Goal: Check status: Check status

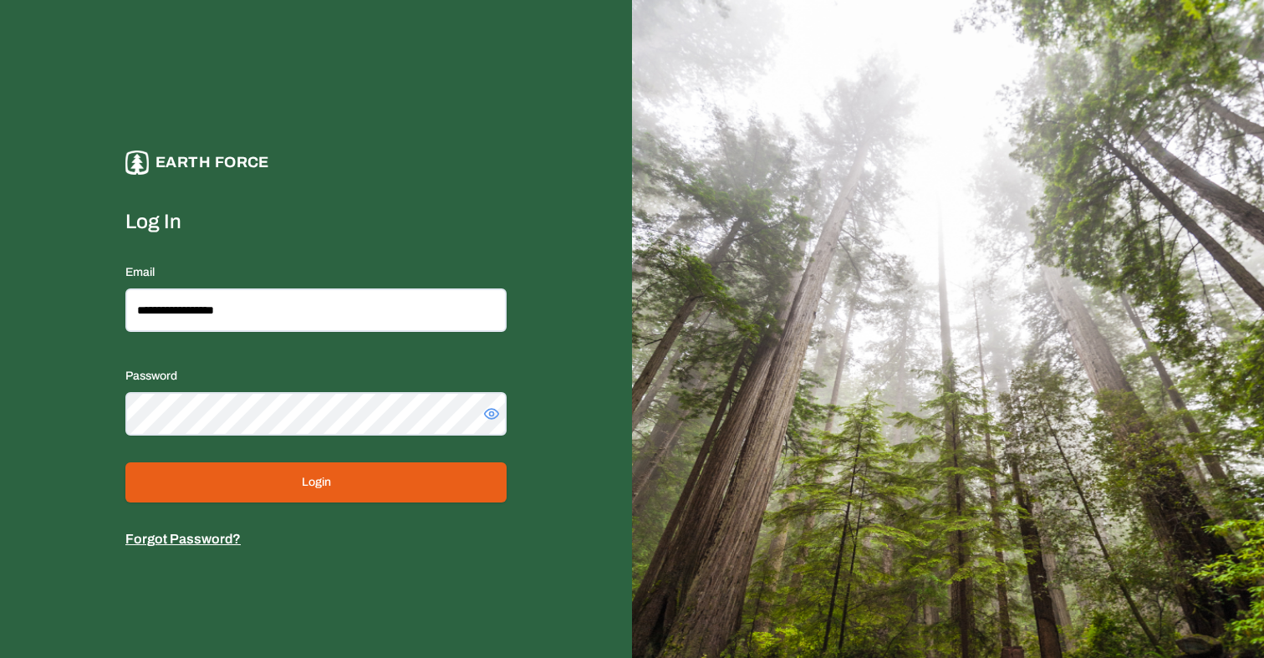
click at [328, 471] on button "Login" at bounding box center [315, 482] width 381 height 40
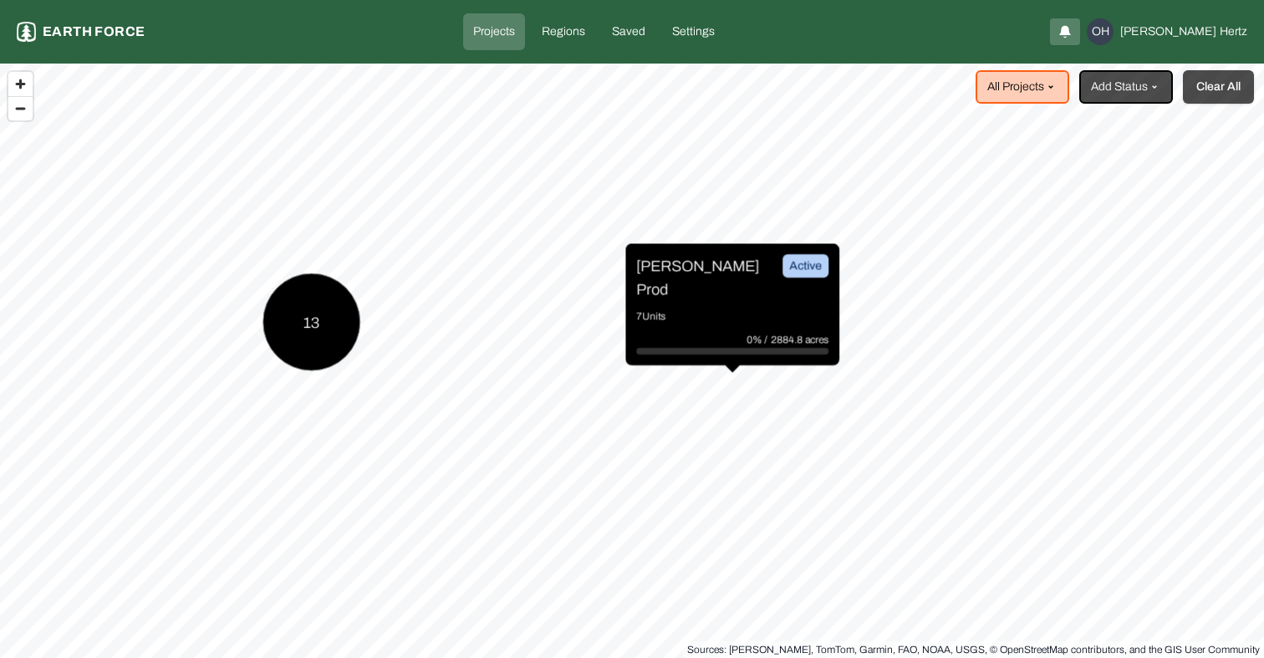
click at [1216, 90] on button "Clear All" at bounding box center [1218, 86] width 71 height 33
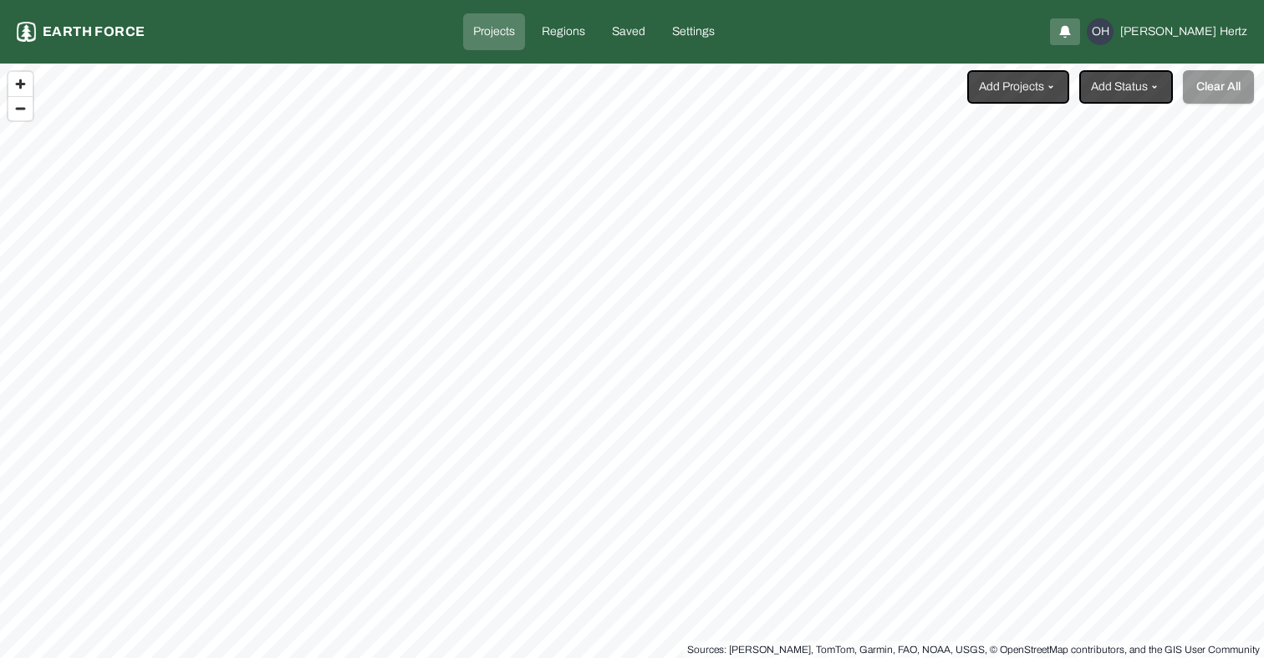
click at [1071, 92] on div "Add Projects Add Status Clear All" at bounding box center [1110, 86] width 287 height 33
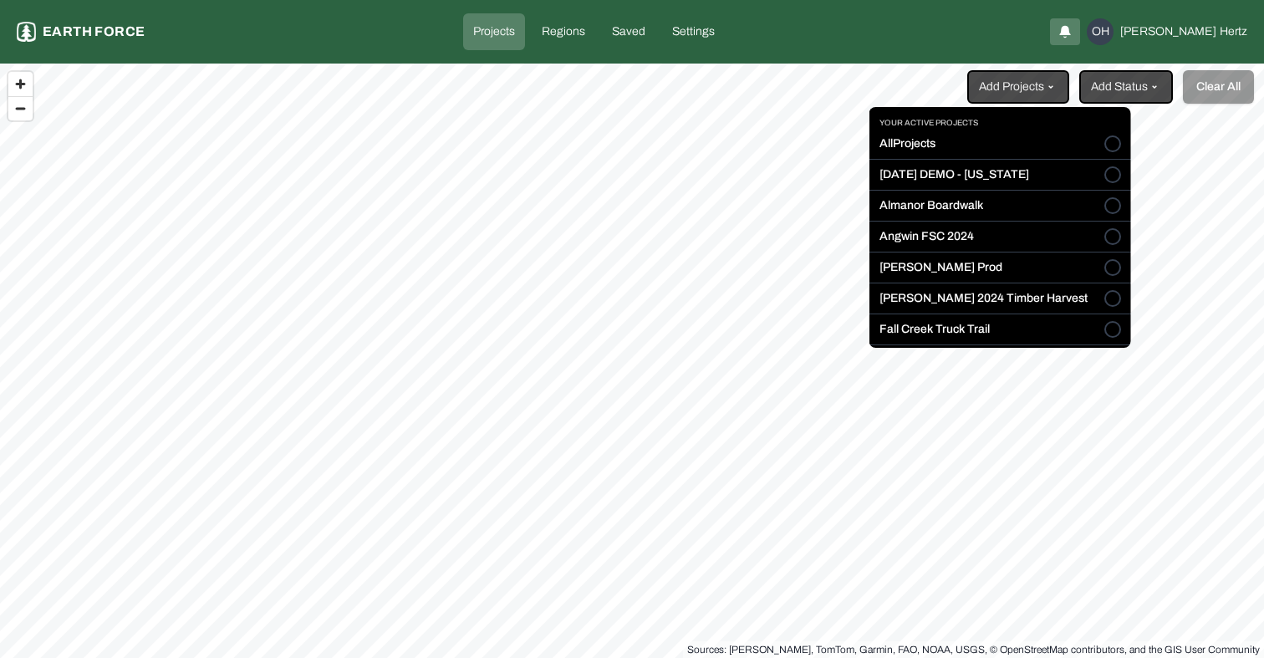
click at [1046, 87] on html "Projects Earth force Projects Regions Saved Settings OH [PERSON_NAME] Add Proje…" at bounding box center [632, 329] width 1264 height 658
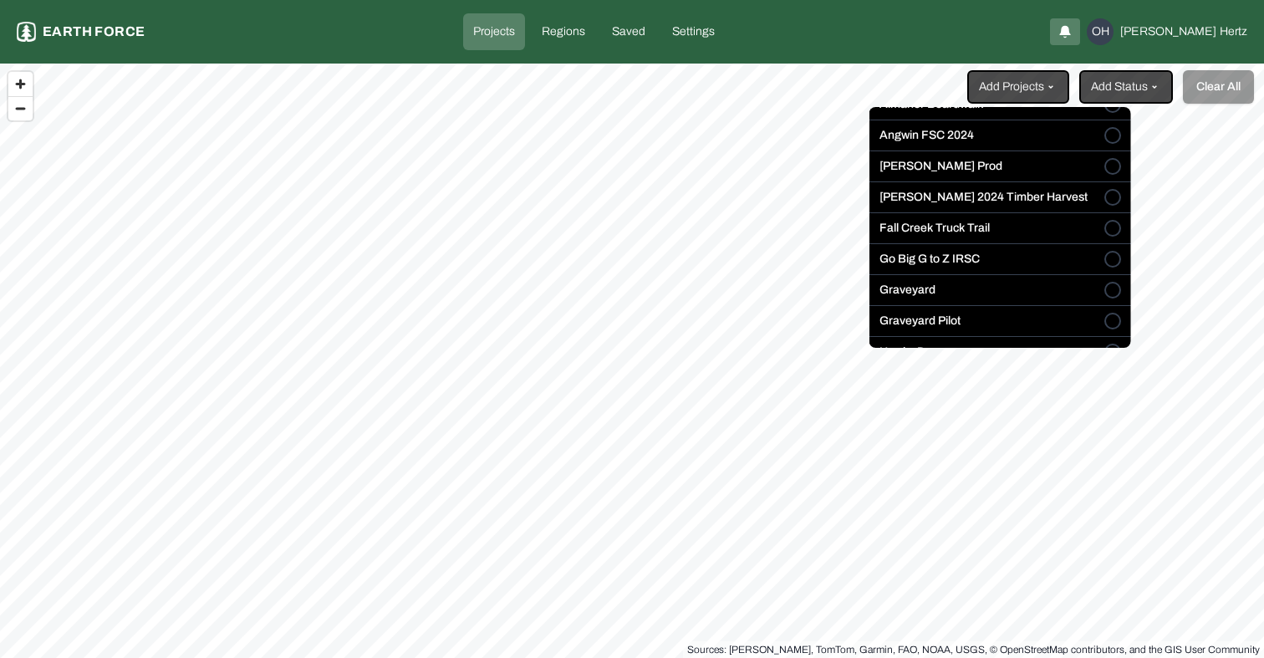
scroll to position [117, 0]
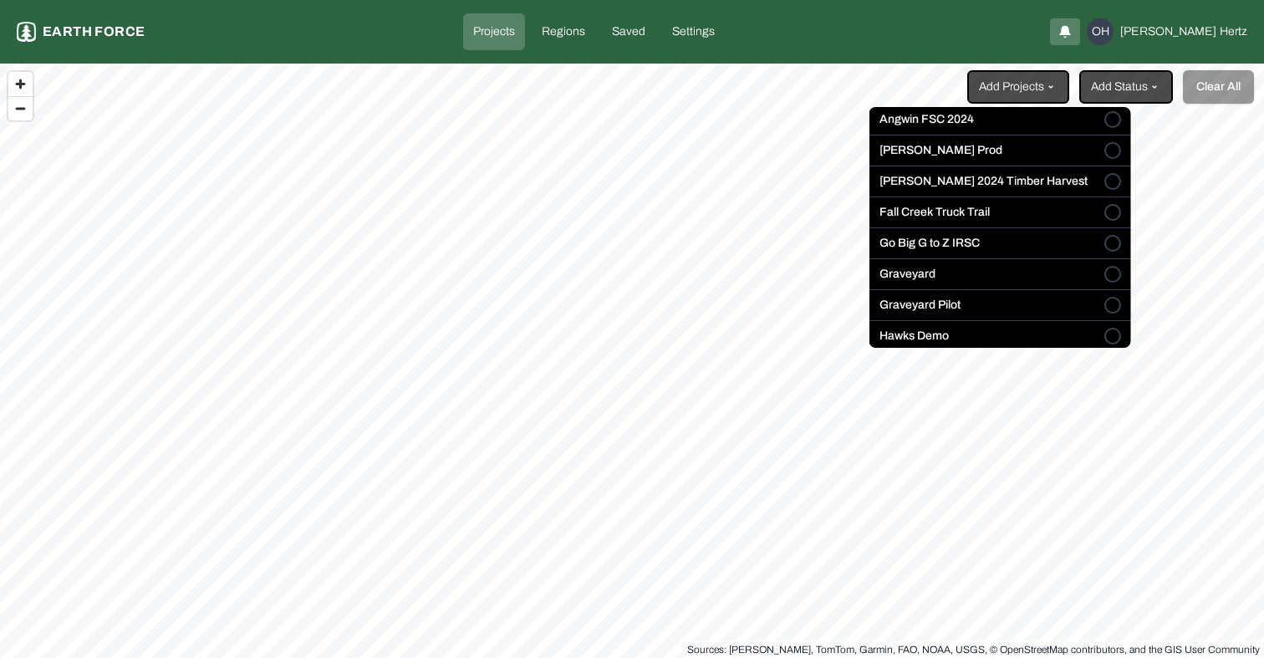
click at [1042, 265] on div "Your active projects All Projects [DATE] DEMO - [US_STATE] Almanor Boardwalk [G…" at bounding box center [1000, 227] width 262 height 241
click at [1104, 280] on button "Graveyard" at bounding box center [1112, 274] width 17 height 17
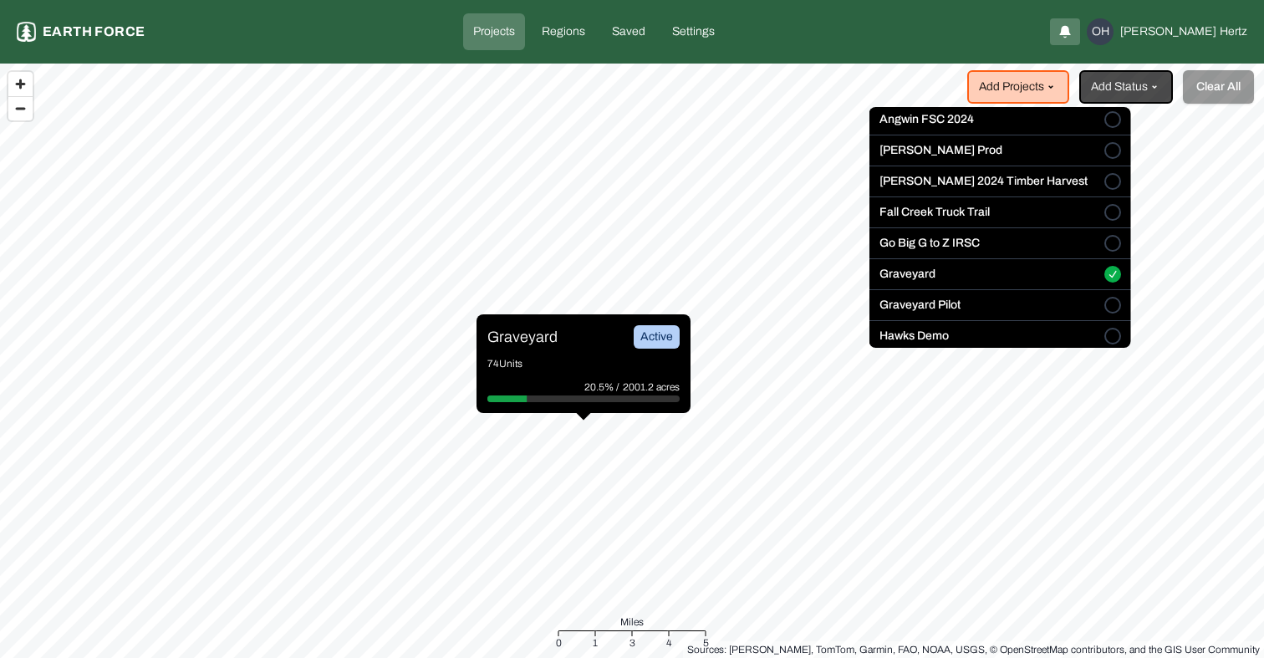
click at [511, 331] on html "Projects Earth force Projects Regions Saved Settings OH [PERSON_NAME] Add Proje…" at bounding box center [632, 329] width 1264 height 658
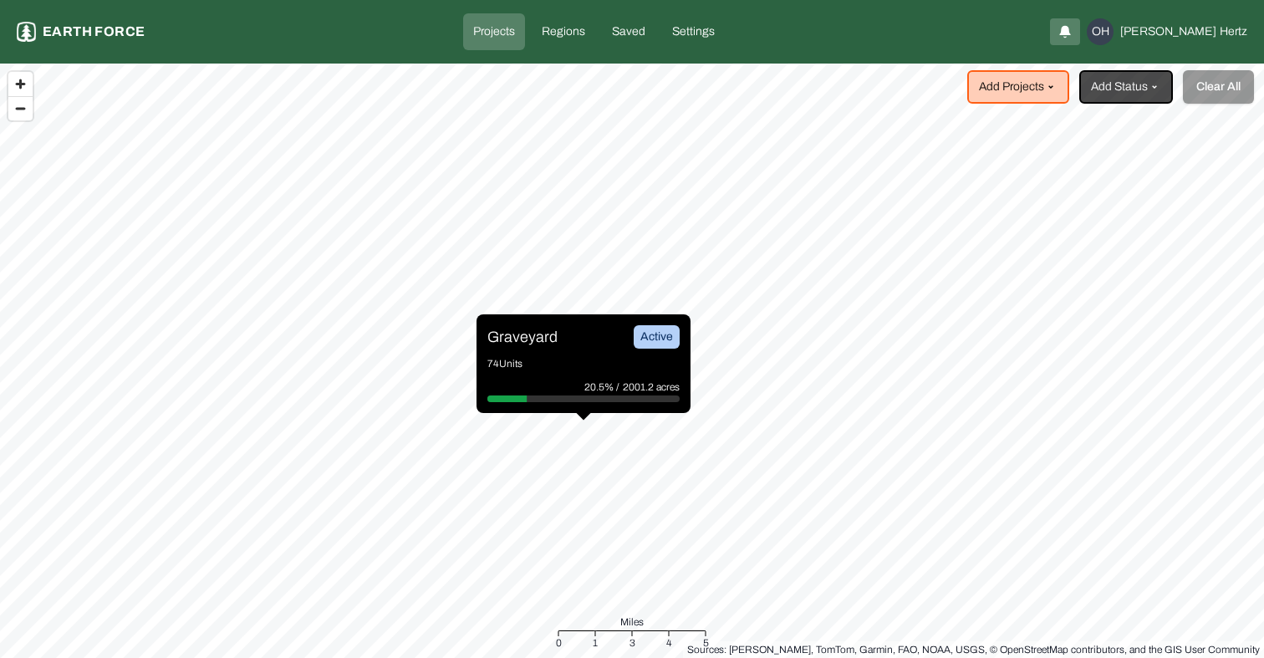
click at [515, 333] on p "Graveyard" at bounding box center [522, 336] width 70 height 23
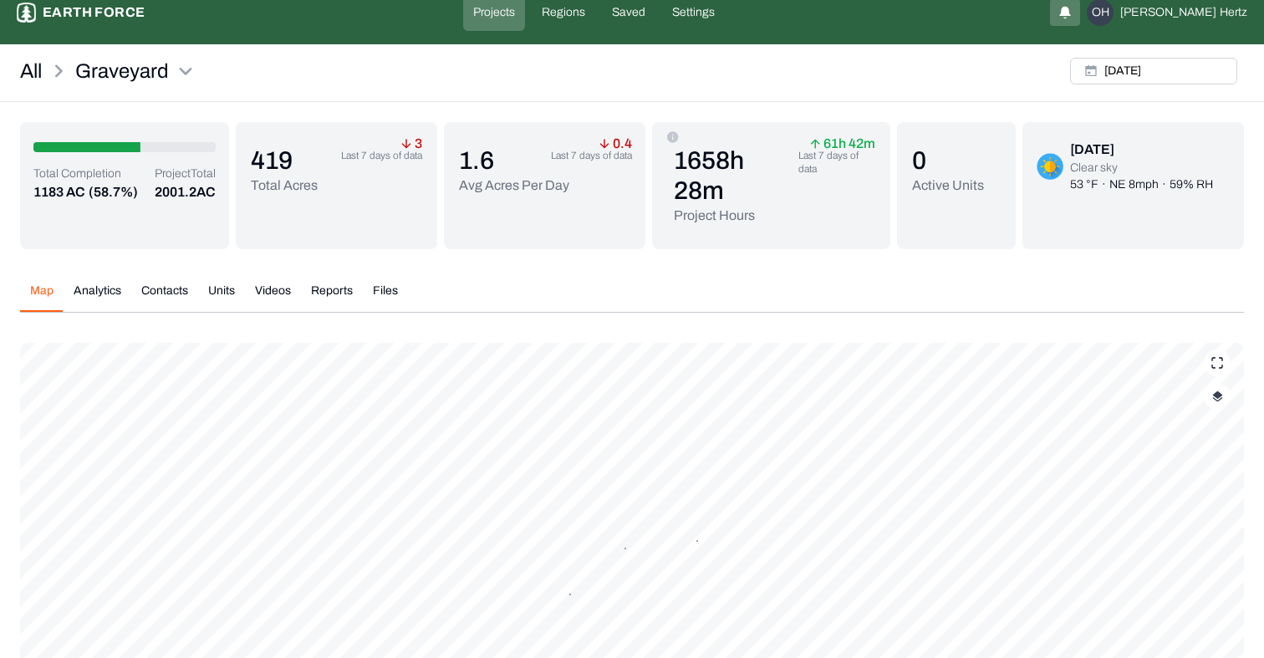
scroll to position [31, 0]
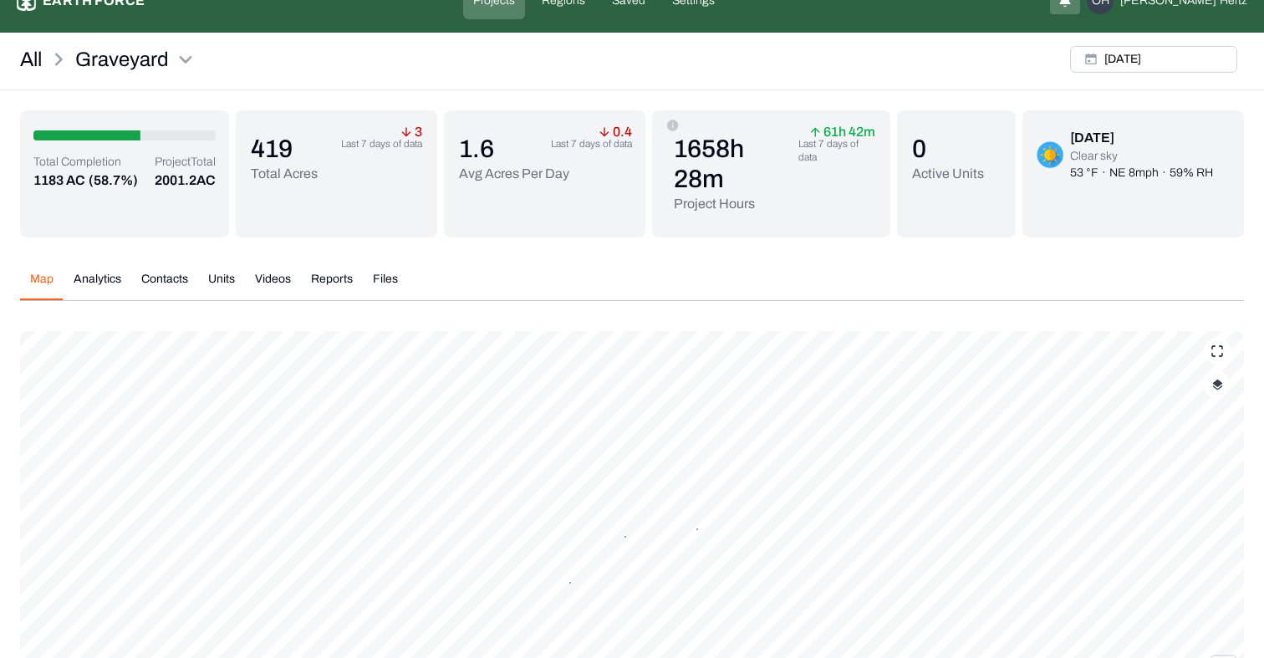
click at [294, 284] on button "Videos" at bounding box center [273, 285] width 56 height 29
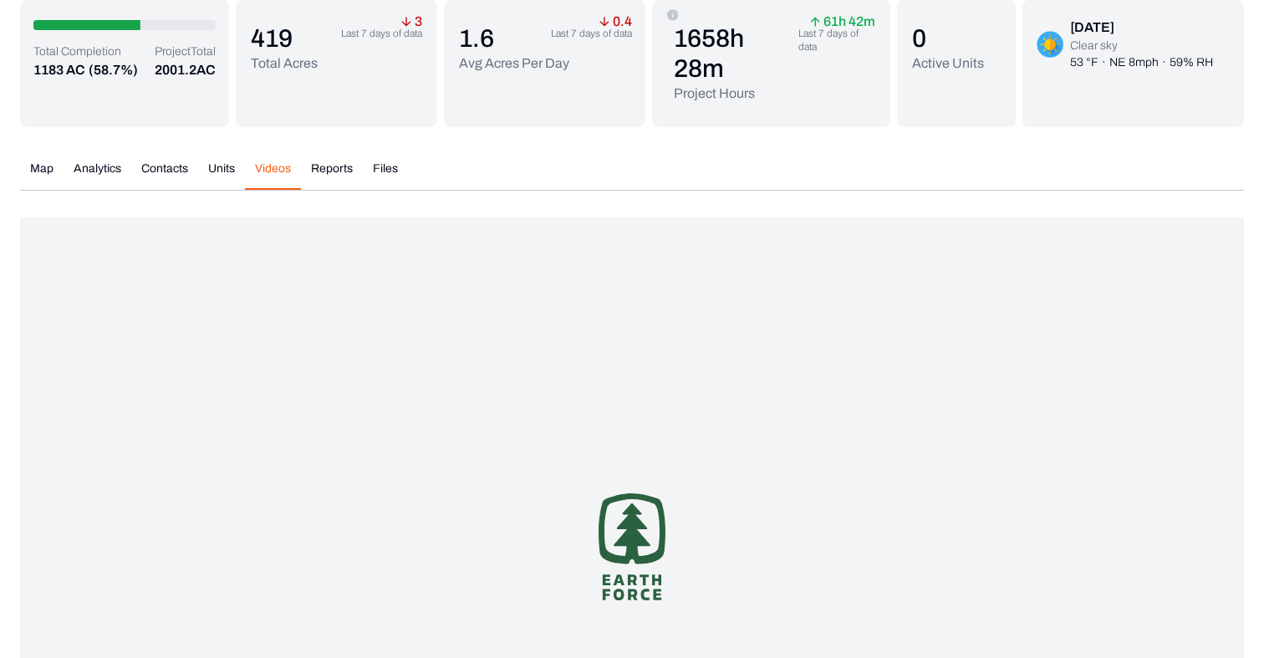
scroll to position [261, 0]
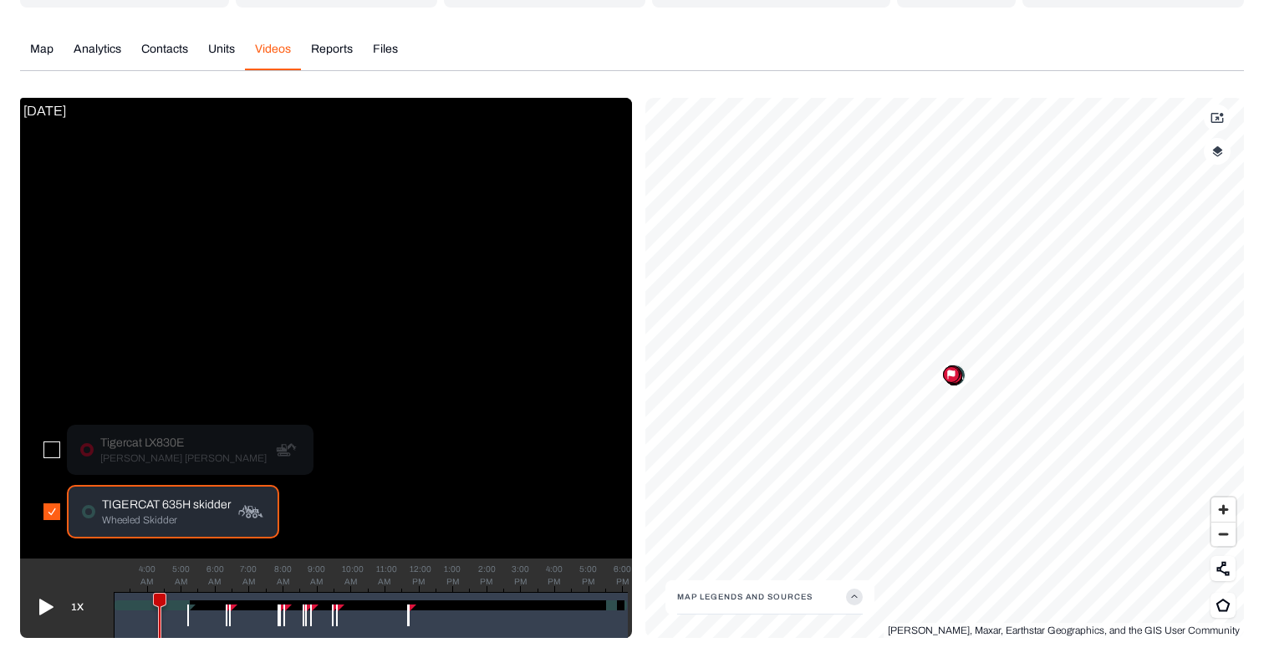
drag, startPoint x: 117, startPoint y: 593, endPoint x: 163, endPoint y: 589, distance: 46.1
click at [163, 592] on div "4:00 AM 5:00 AM 6:00 AM 7:00 AM 8:00 AM 9:00 AM 10:00 AM 11:00 AM 12:00 PM 1:00…" at bounding box center [371, 615] width 514 height 46
click at [38, 602] on icon at bounding box center [44, 606] width 27 height 27
drag, startPoint x: 163, startPoint y: 598, endPoint x: 186, endPoint y: 596, distance: 23.5
click at [186, 596] on icon at bounding box center [187, 620] width 12 height 54
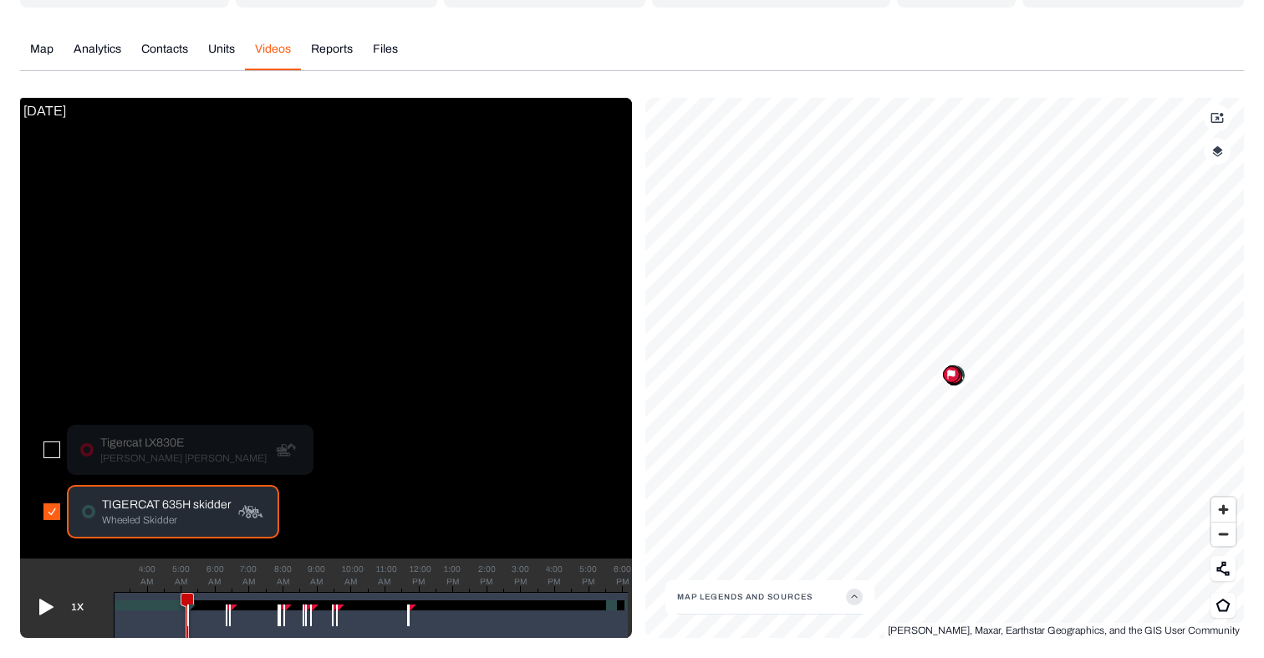
click at [42, 606] on icon at bounding box center [46, 607] width 14 height 16
click at [128, 514] on p "Wheeled Skidder" at bounding box center [166, 519] width 129 height 13
click at [40, 609] on icon at bounding box center [46, 607] width 14 height 16
drag, startPoint x: 184, startPoint y: 593, endPoint x: 170, endPoint y: 593, distance: 14.2
click at [170, 593] on icon at bounding box center [170, 621] width 13 height 56
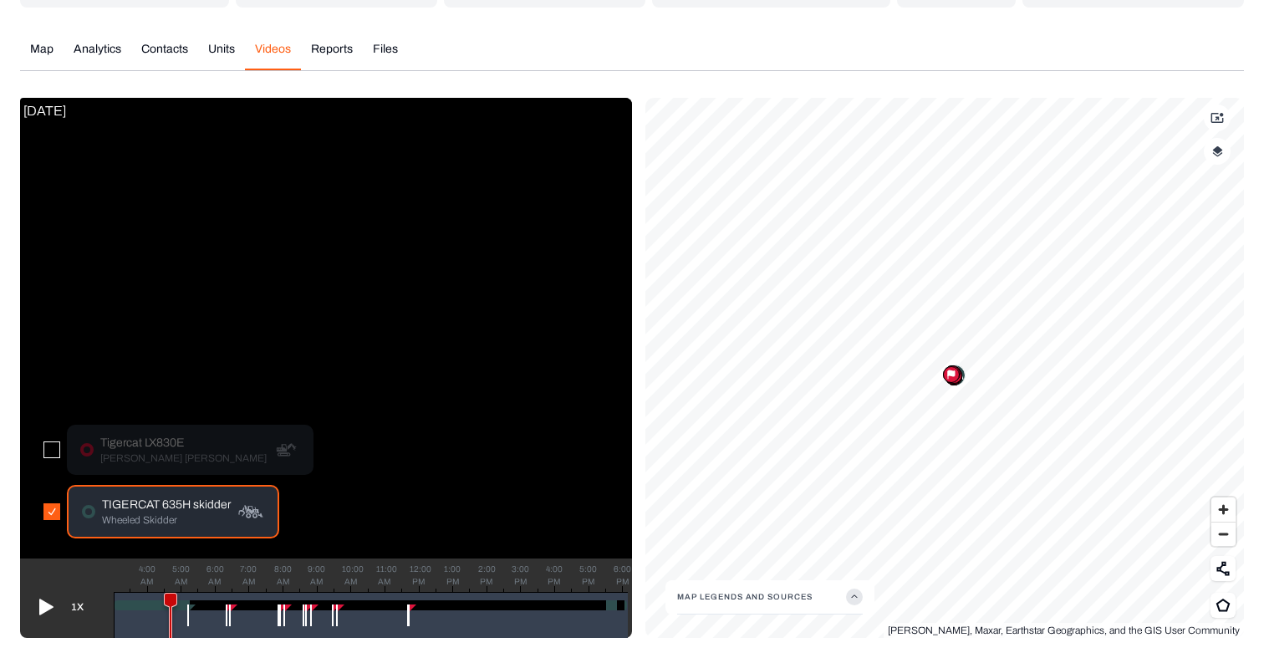
click at [43, 607] on icon at bounding box center [46, 607] width 14 height 16
click at [38, 608] on icon at bounding box center [44, 606] width 13 height 17
click at [189, 613] on div "4:00 AM 5:00 AM 6:00 AM 7:00 AM 8:00 AM 9:00 AM 10:00 AM 11:00 AM 12:00 PM 1:00…" at bounding box center [371, 615] width 514 height 46
click at [1218, 155] on img "button" at bounding box center [1217, 151] width 11 height 12
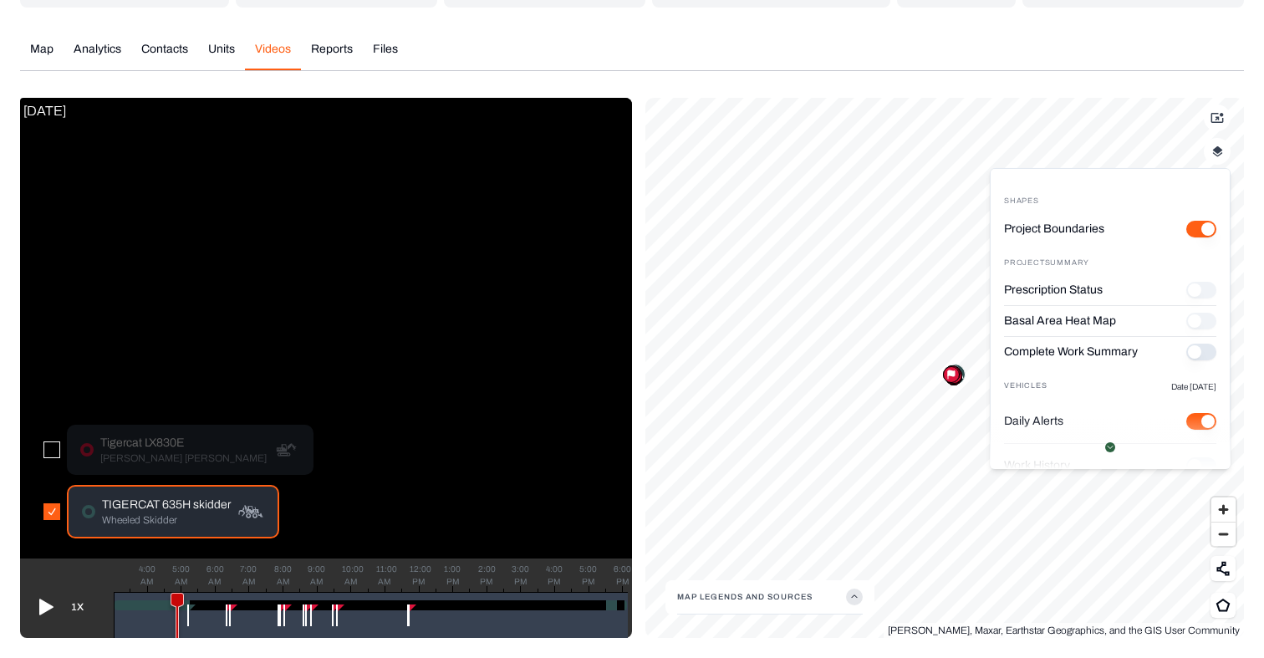
click at [1218, 155] on img "button" at bounding box center [1217, 151] width 11 height 12
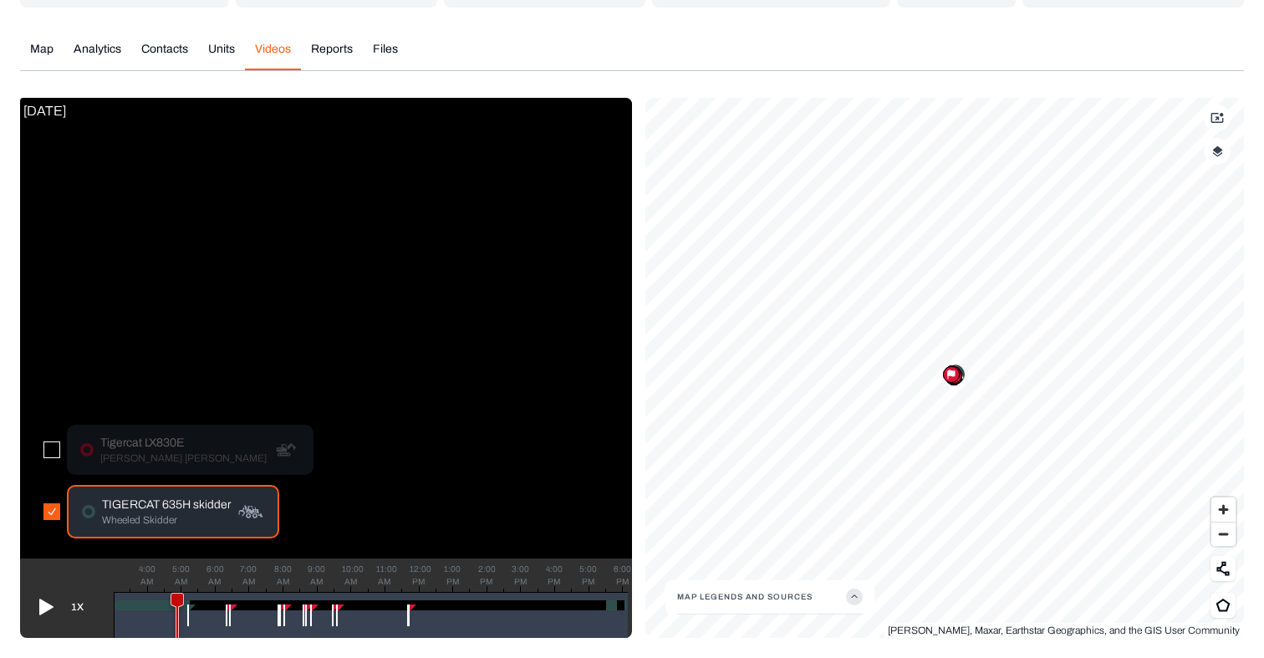
click at [949, 380] on div at bounding box center [951, 374] width 17 height 17
click at [981, 382] on icon at bounding box center [979, 380] width 7 height 6
click at [970, 397] on div at bounding box center [975, 389] width 17 height 17
click at [980, 382] on icon at bounding box center [979, 380] width 7 height 6
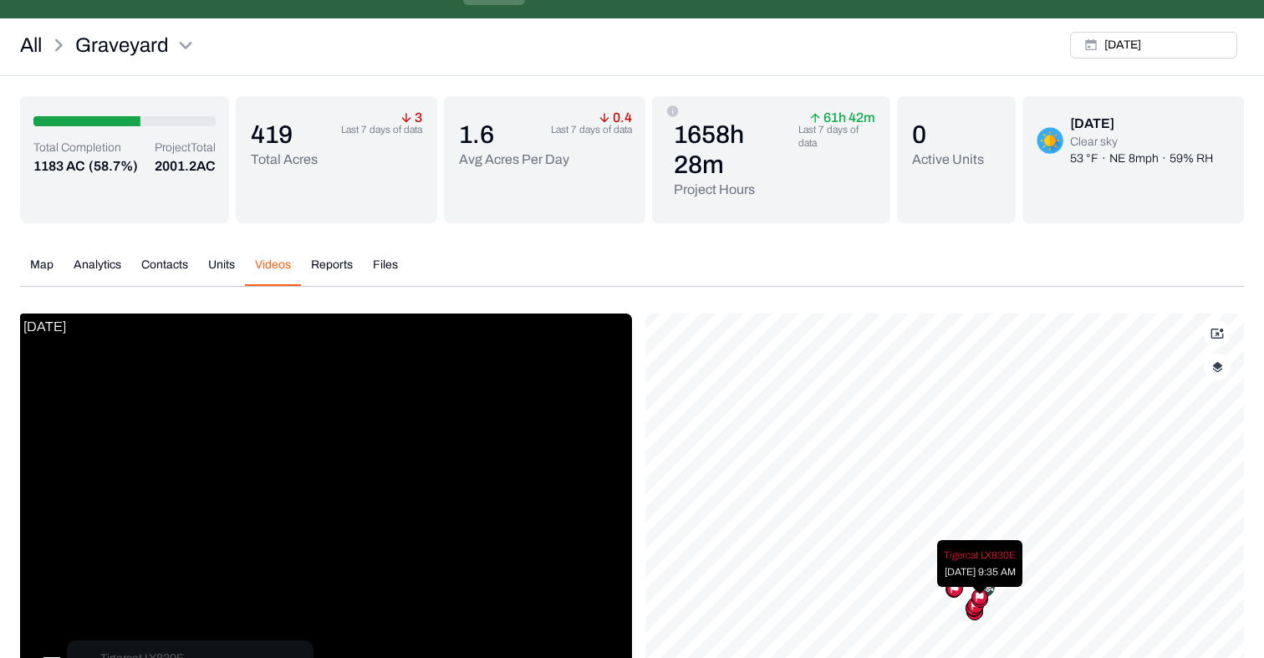
scroll to position [12, 0]
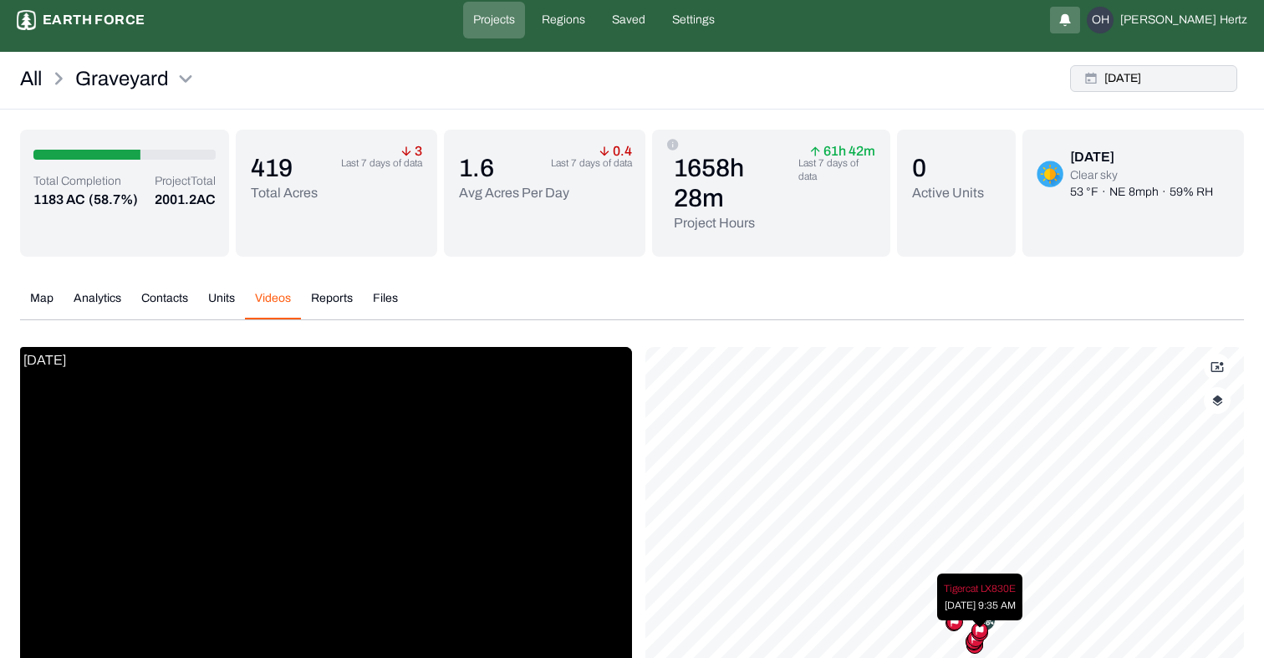
click at [1111, 79] on button "[DATE]" at bounding box center [1153, 78] width 167 height 27
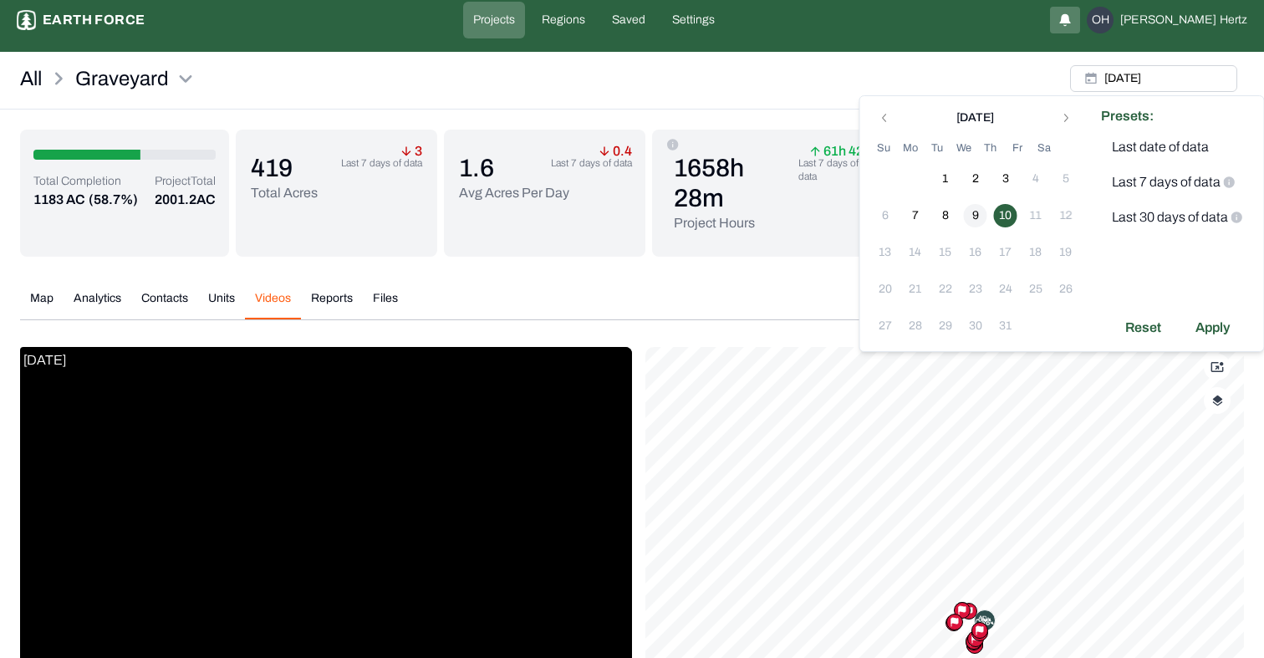
click at [977, 206] on button "9" at bounding box center [975, 215] width 23 height 23
click at [1208, 324] on div "Apply" at bounding box center [1212, 327] width 54 height 27
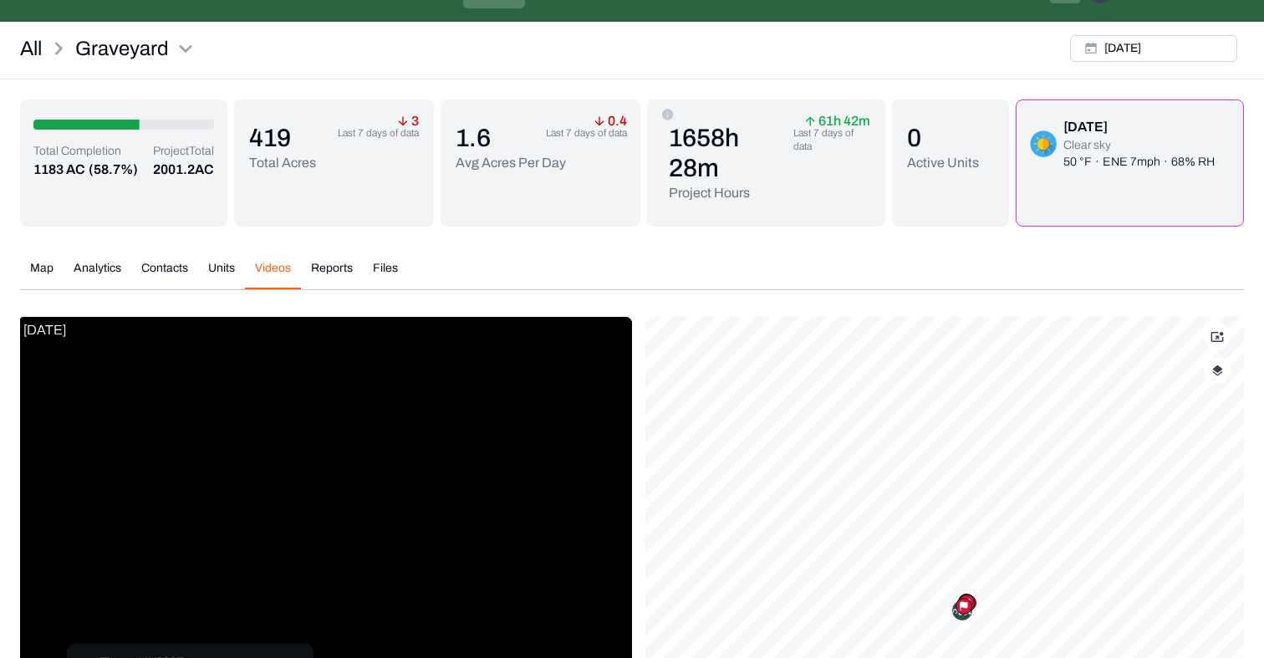
scroll to position [13, 0]
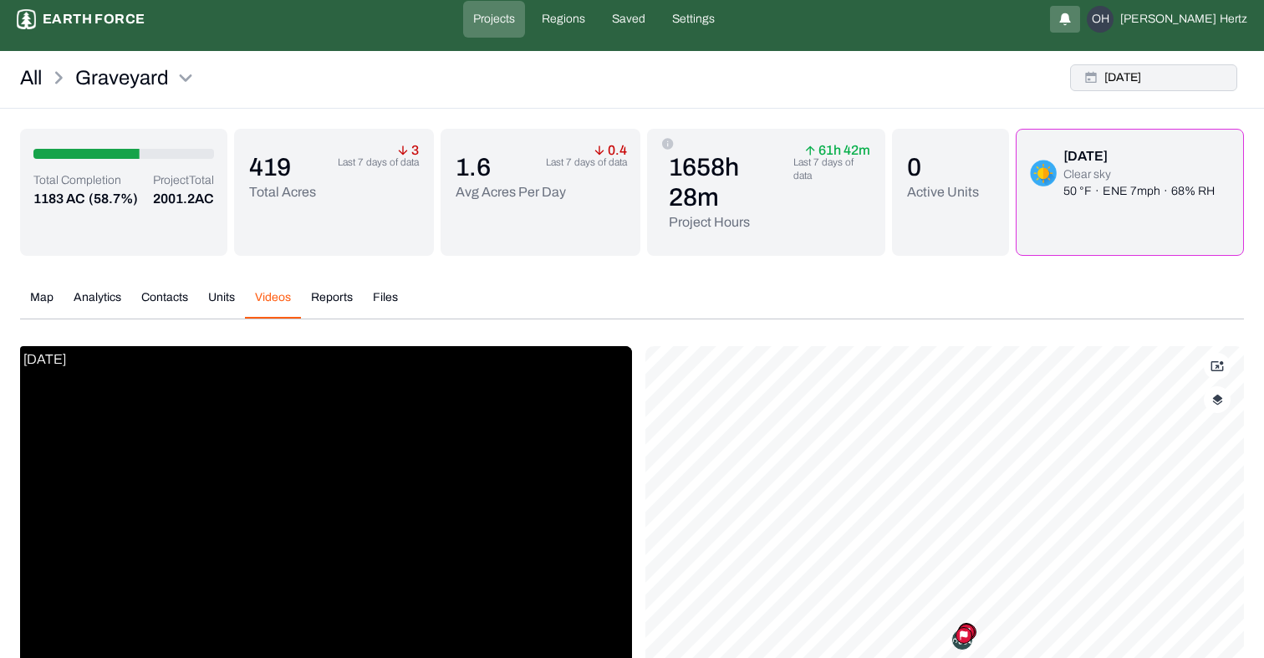
click at [1103, 72] on button "[DATE]" at bounding box center [1153, 77] width 167 height 27
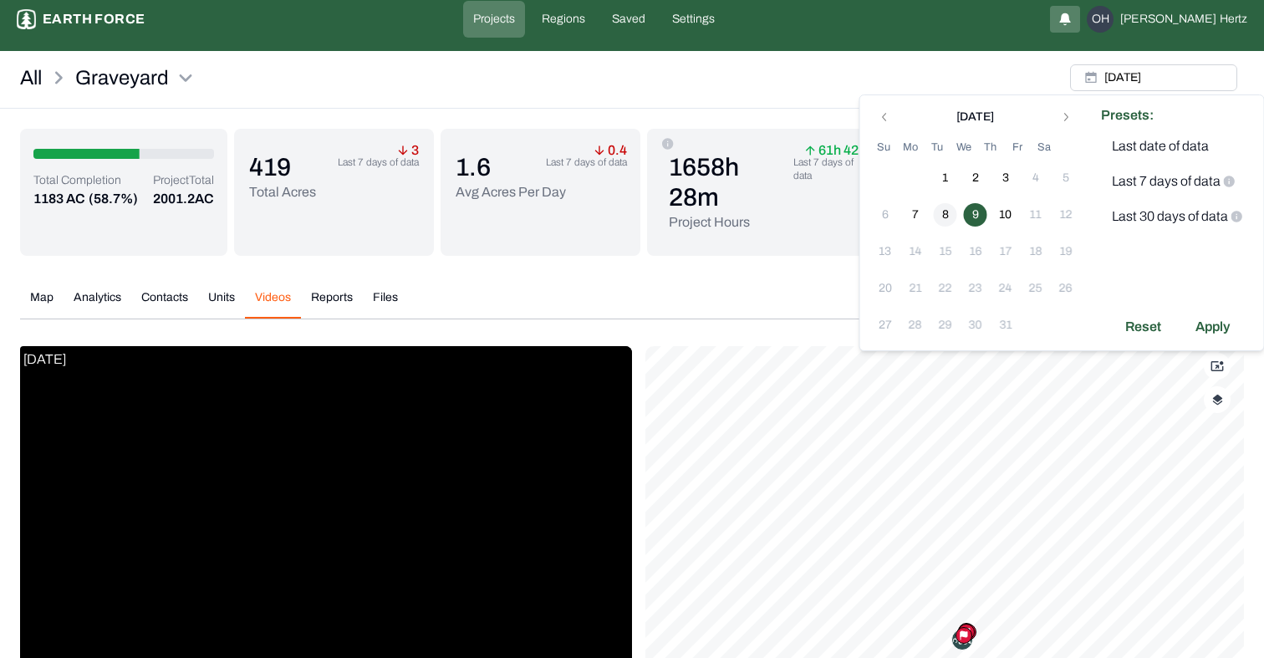
click at [944, 211] on button "8" at bounding box center [945, 214] width 23 height 23
click at [1213, 333] on div "Apply" at bounding box center [1212, 326] width 54 height 27
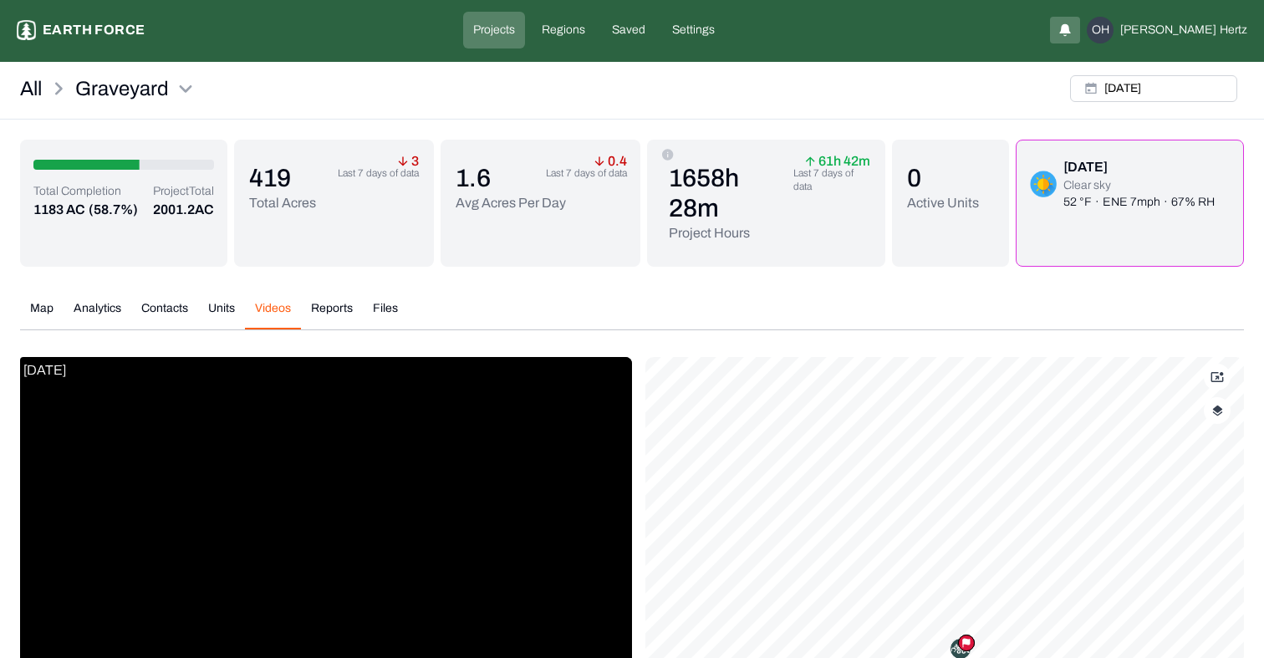
scroll to position [0, 0]
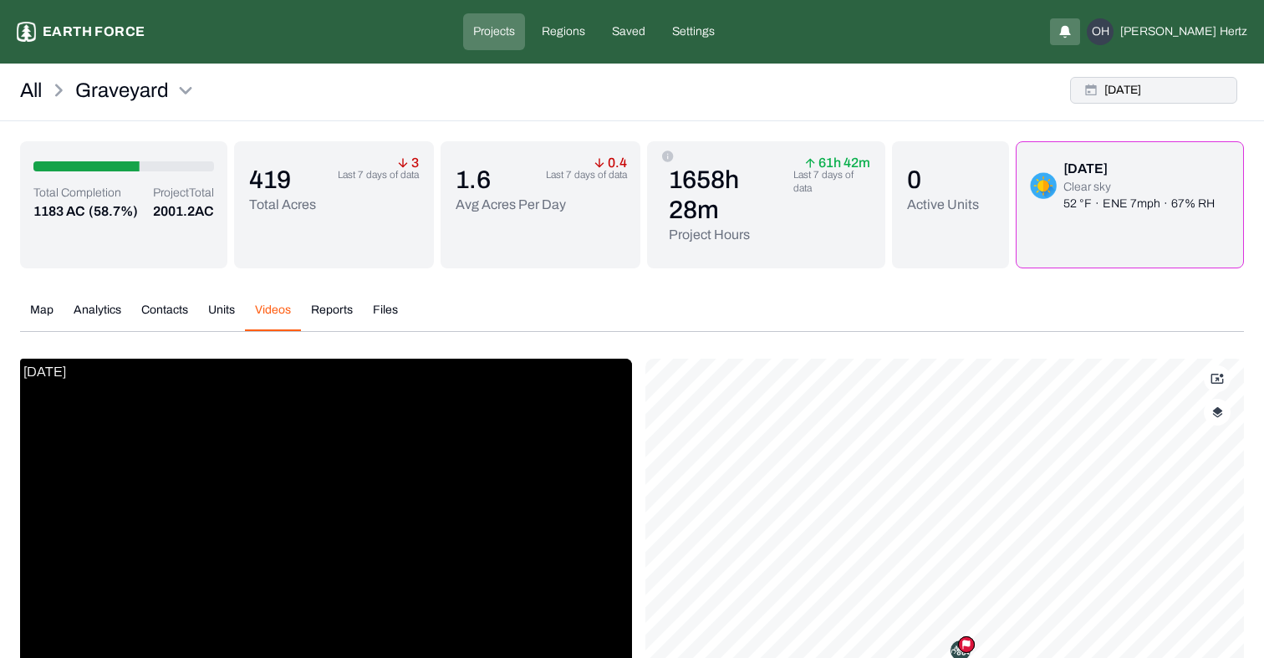
click at [1140, 91] on button "[DATE]" at bounding box center [1153, 90] width 167 height 27
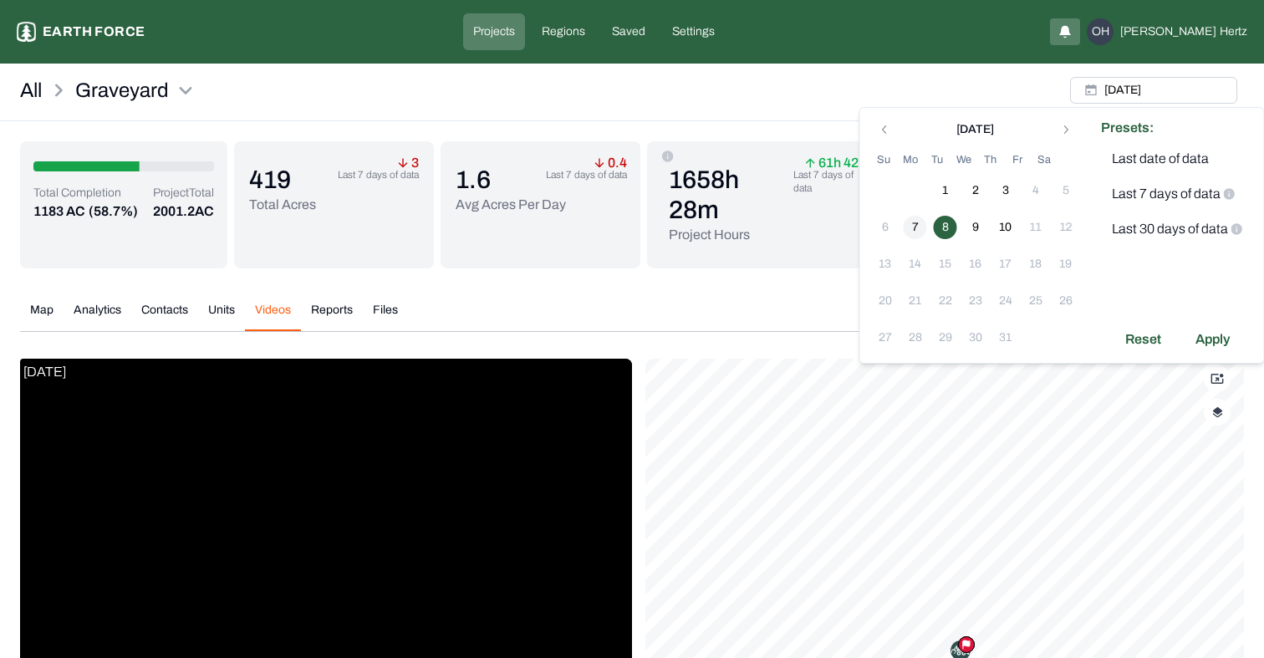
click at [912, 219] on button "7" at bounding box center [914, 227] width 23 height 23
click at [1220, 334] on div "Apply" at bounding box center [1212, 339] width 54 height 27
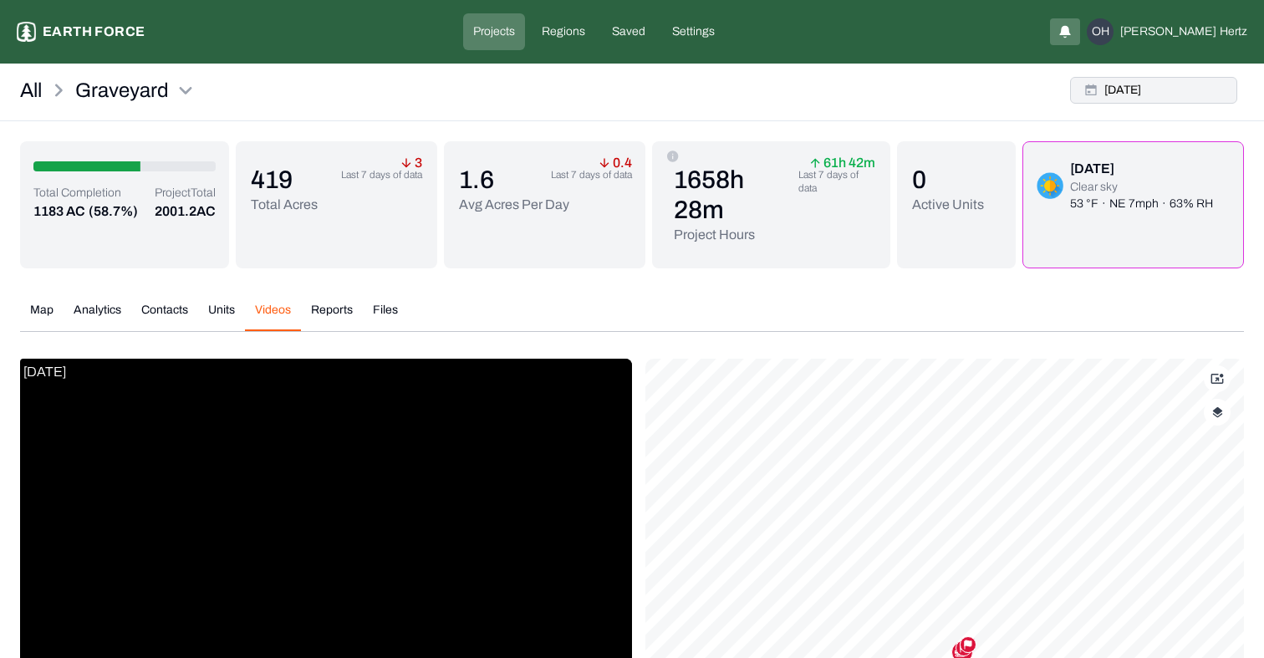
click at [1124, 101] on button "[DATE]" at bounding box center [1153, 90] width 167 height 27
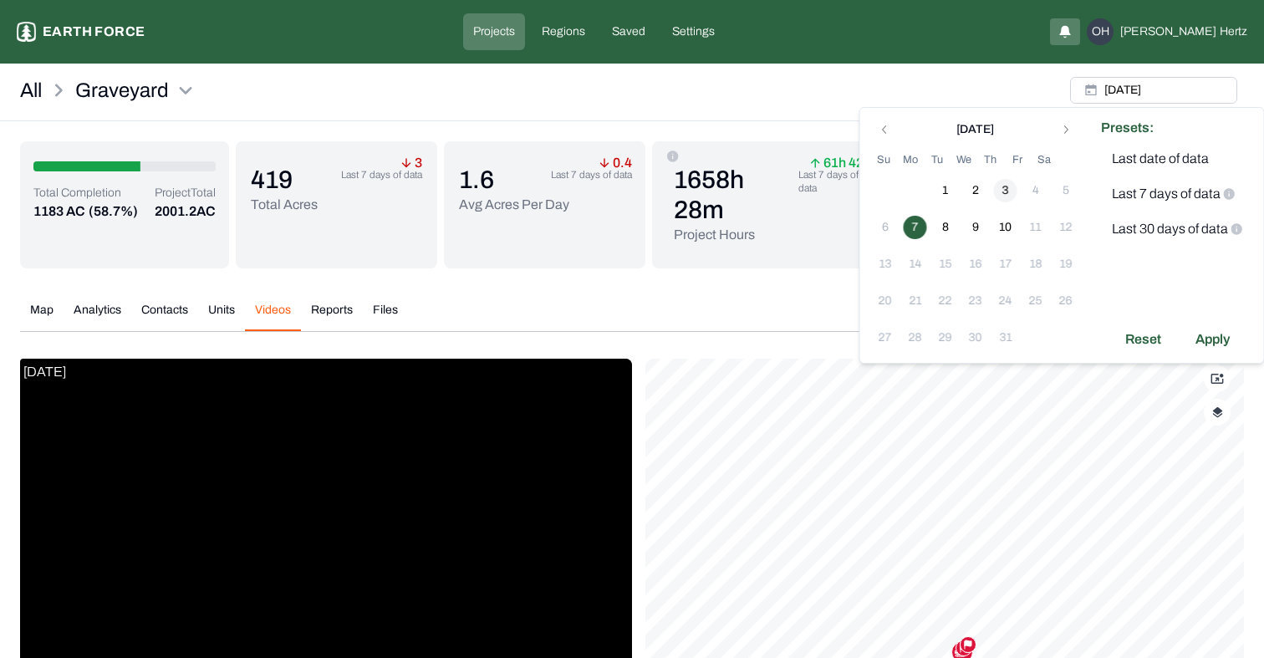
click at [999, 181] on button "3" at bounding box center [1005, 190] width 23 height 23
click at [878, 133] on icon "Go to previous month" at bounding box center [884, 129] width 13 height 13
click at [883, 130] on icon "Go to previous month" at bounding box center [884, 129] width 13 height 13
click at [1063, 126] on icon "Go to next month" at bounding box center [1065, 129] width 13 height 13
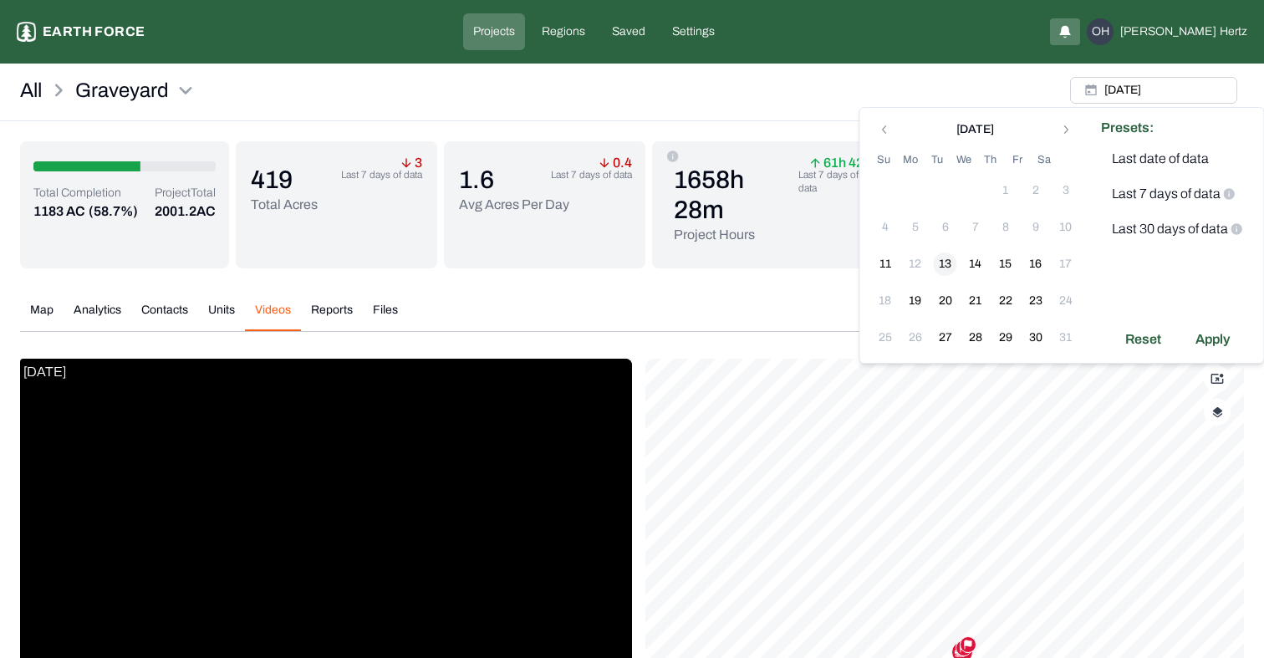
click at [947, 266] on button "13" at bounding box center [945, 263] width 23 height 23
click at [1223, 331] on div "Apply" at bounding box center [1212, 339] width 54 height 27
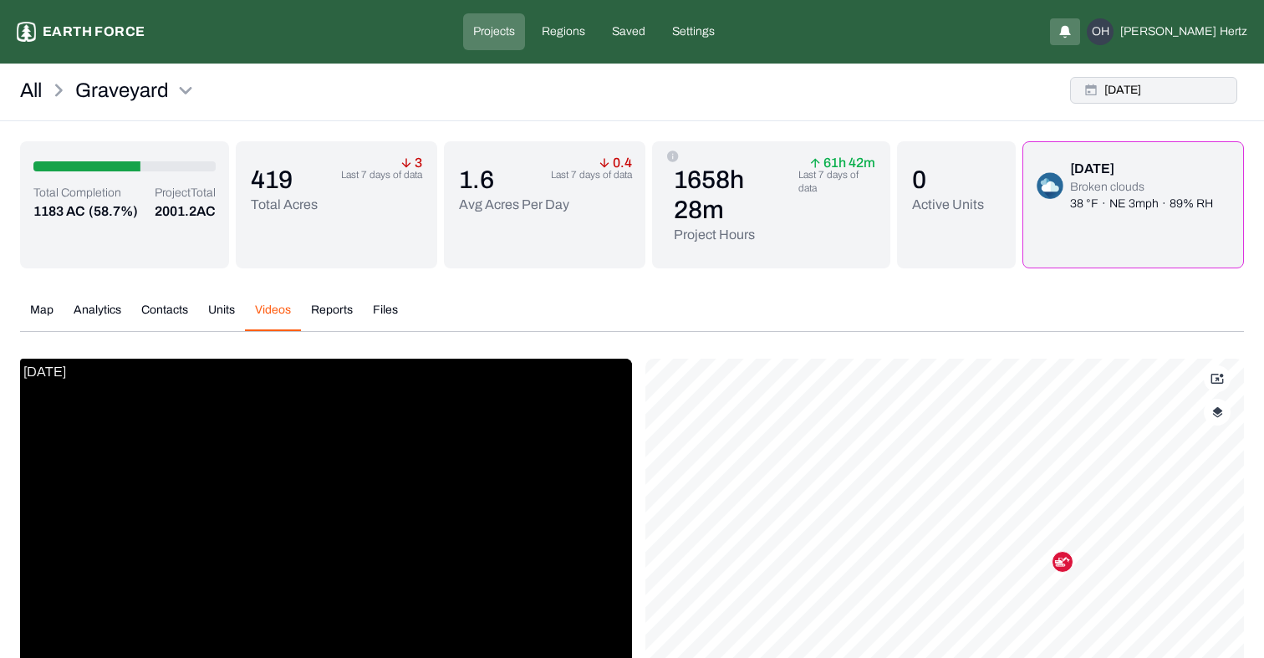
click at [1112, 91] on button "[DATE]" at bounding box center [1153, 90] width 167 height 27
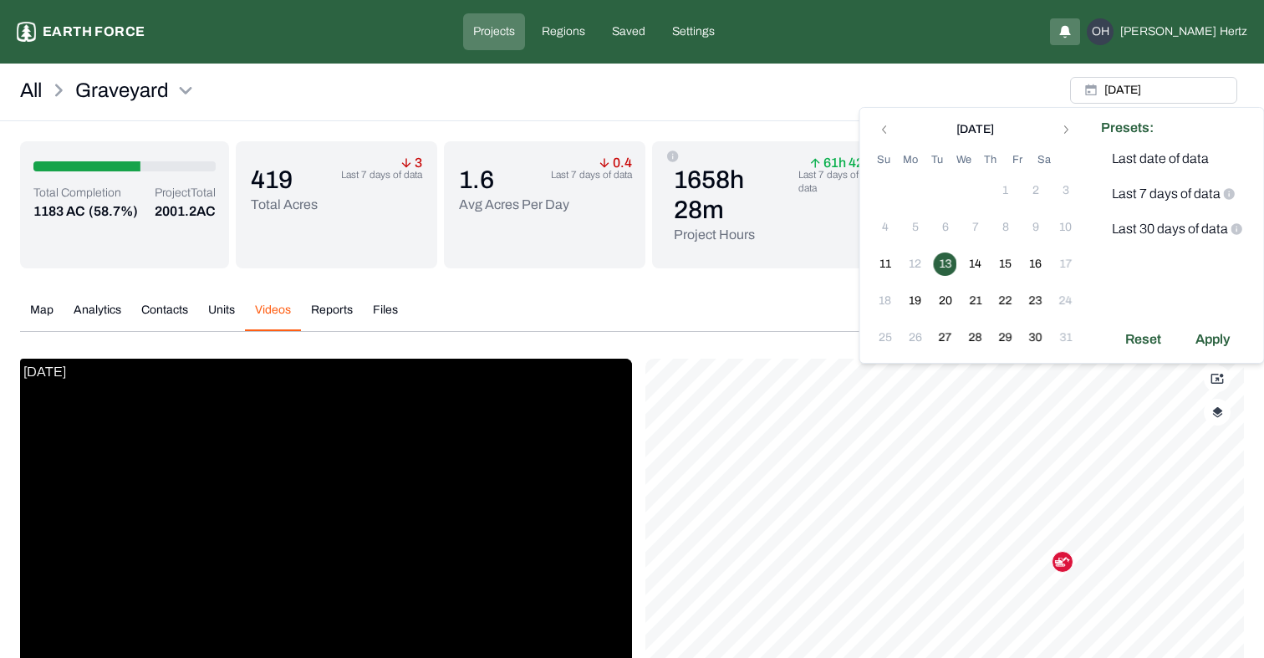
click at [988, 270] on td "14" at bounding box center [975, 264] width 30 height 30
click at [979, 261] on button "14" at bounding box center [975, 263] width 23 height 23
click at [881, 263] on button "11" at bounding box center [884, 263] width 23 height 23
click at [1206, 337] on div "Apply" at bounding box center [1212, 339] width 54 height 27
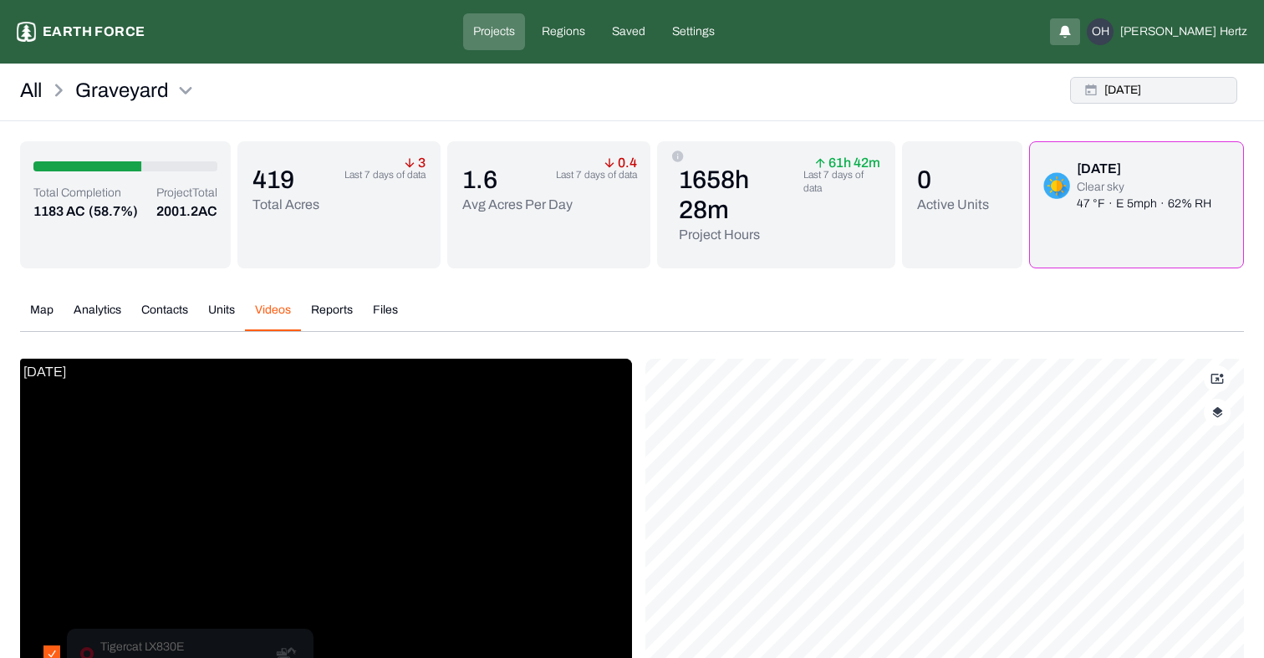
click at [1126, 94] on button "[DATE]" at bounding box center [1153, 90] width 167 height 27
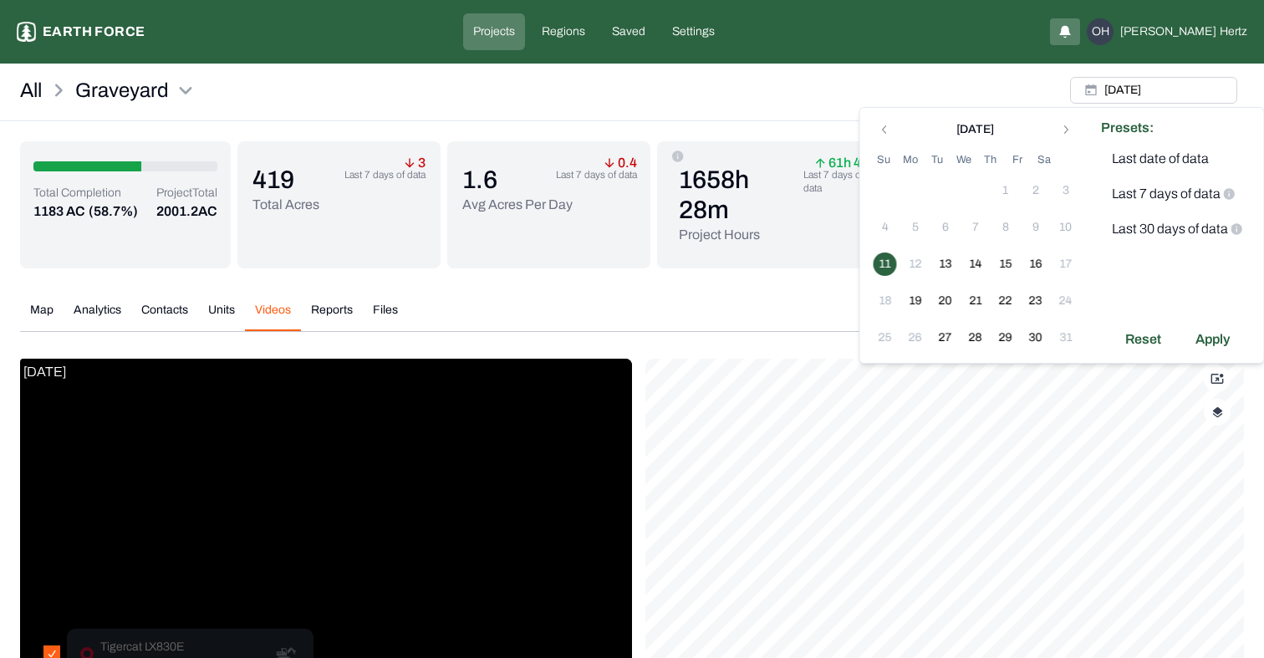
click at [884, 263] on button "11" at bounding box center [884, 263] width 23 height 23
click at [1028, 329] on button "30" at bounding box center [1035, 337] width 23 height 23
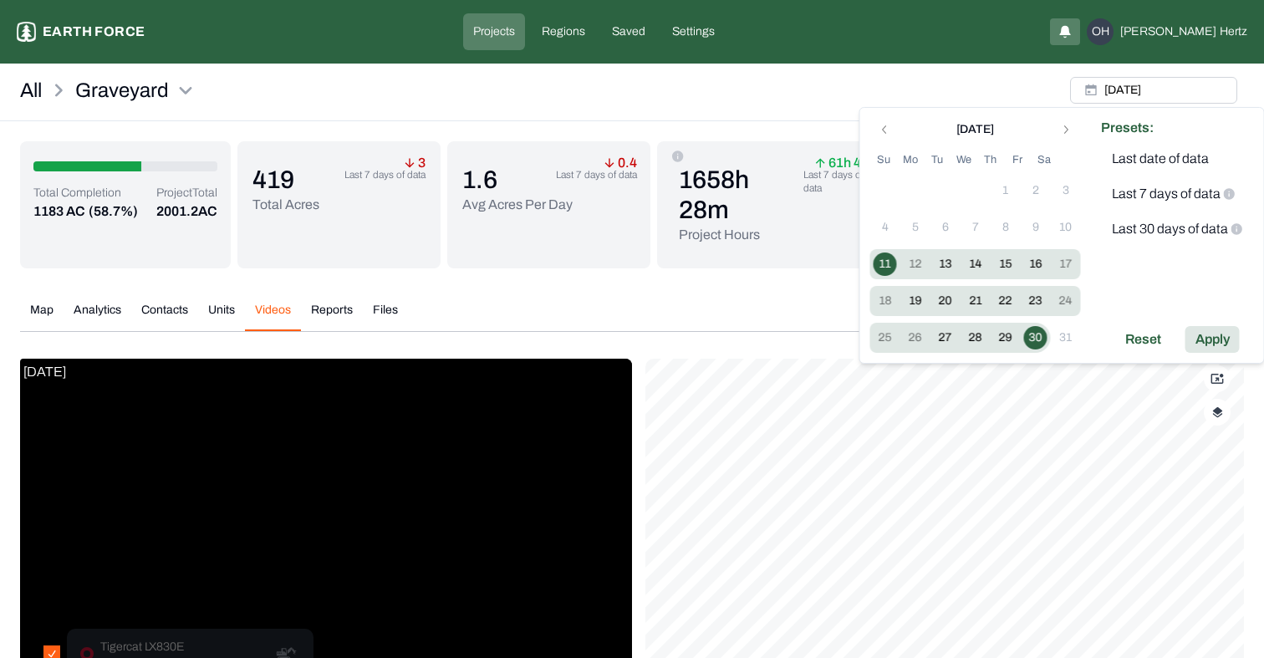
click at [1231, 348] on div "Apply" at bounding box center [1212, 339] width 54 height 27
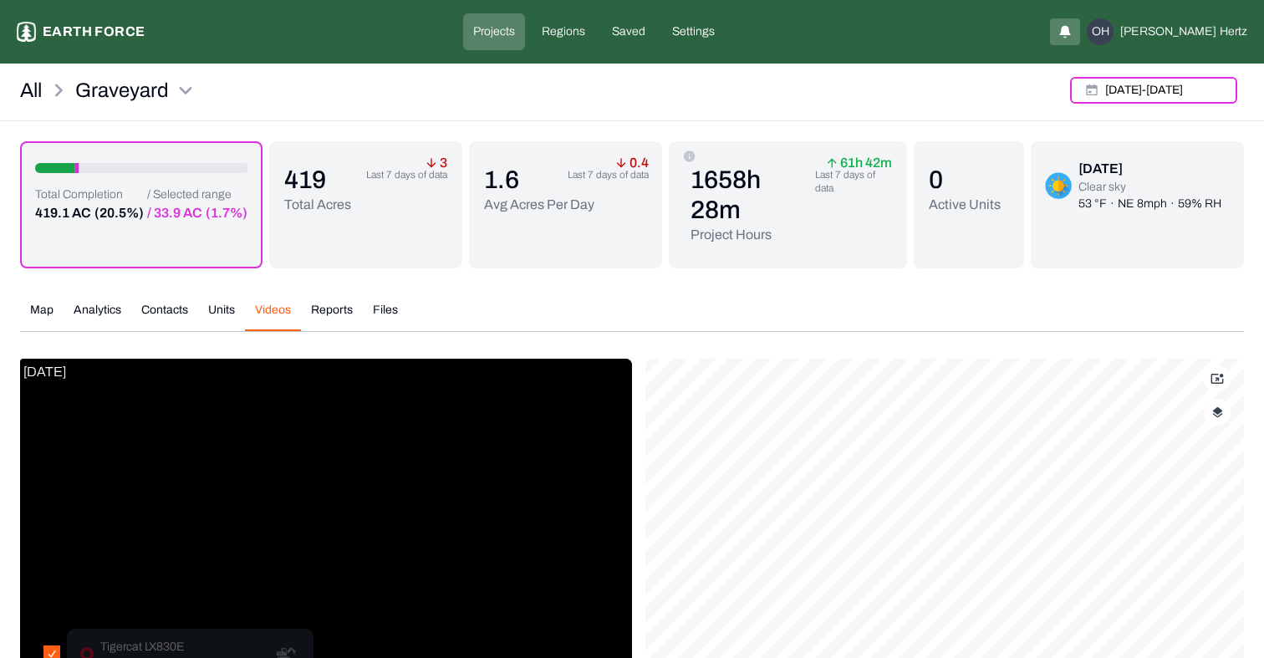
click at [1206, 408] on button "button" at bounding box center [1216, 412] width 27 height 27
click at [1182, 280] on div "Total Completion 419.1 AC (20.5%) / Selected range / 33.9 AC (1.7%) 419 Total A…" at bounding box center [632, 519] width 1224 height 757
click at [1162, 74] on div "[DATE] - [DATE]" at bounding box center [1153, 90] width 181 height 40
click at [1158, 84] on button "[DATE] - [DATE]" at bounding box center [1153, 90] width 167 height 27
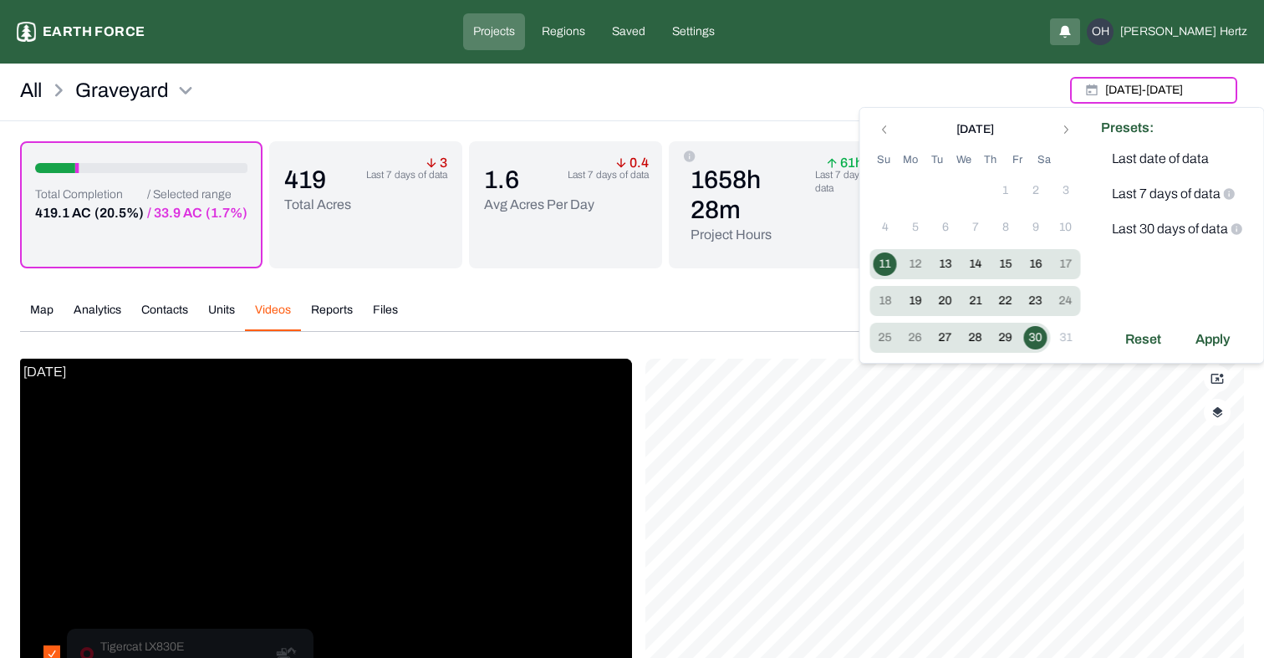
click at [1065, 141] on div "[DATE] Su Mo Tu We Th Fr Sa 27 28 29 30 1 2 3 4 5 6 7 8 9 10 11 12 13 14 15 16 …" at bounding box center [975, 235] width 211 height 235
click at [1065, 122] on button "Go to next month" at bounding box center [1065, 129] width 23 height 23
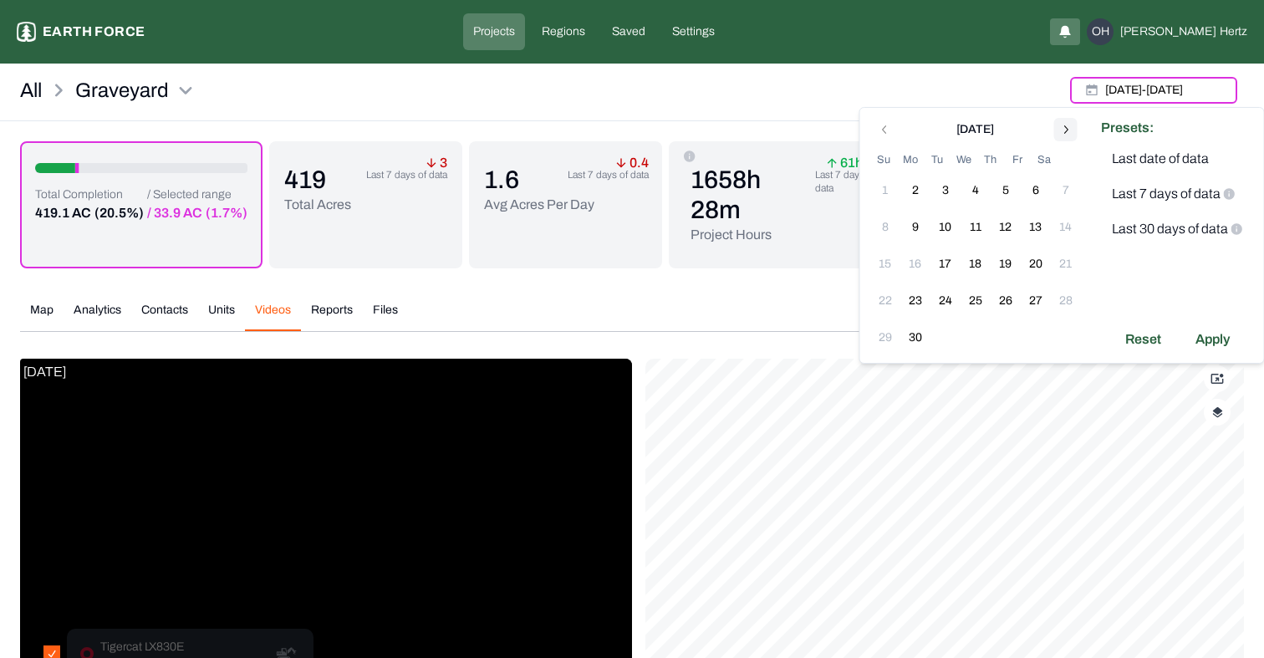
click at [1076, 127] on button "Go to next month" at bounding box center [1065, 129] width 23 height 23
click at [970, 195] on button "2" at bounding box center [975, 190] width 23 height 23
click at [1187, 329] on div "Apply" at bounding box center [1212, 339] width 54 height 27
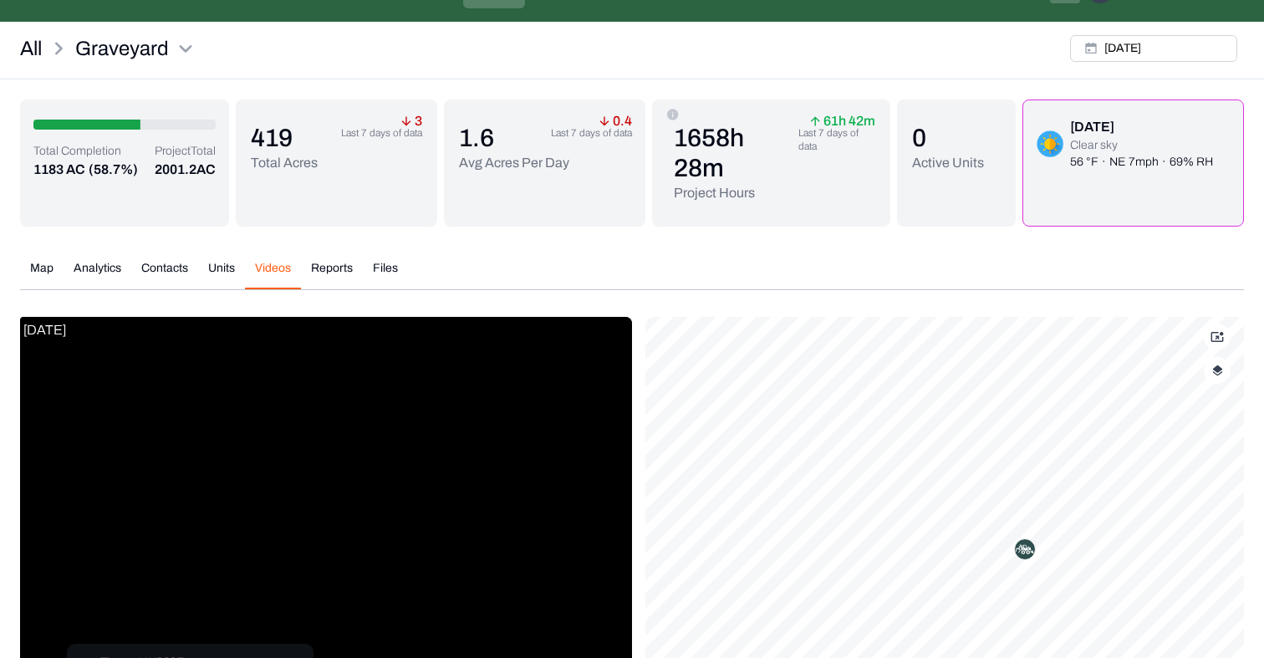
scroll to position [0, 0]
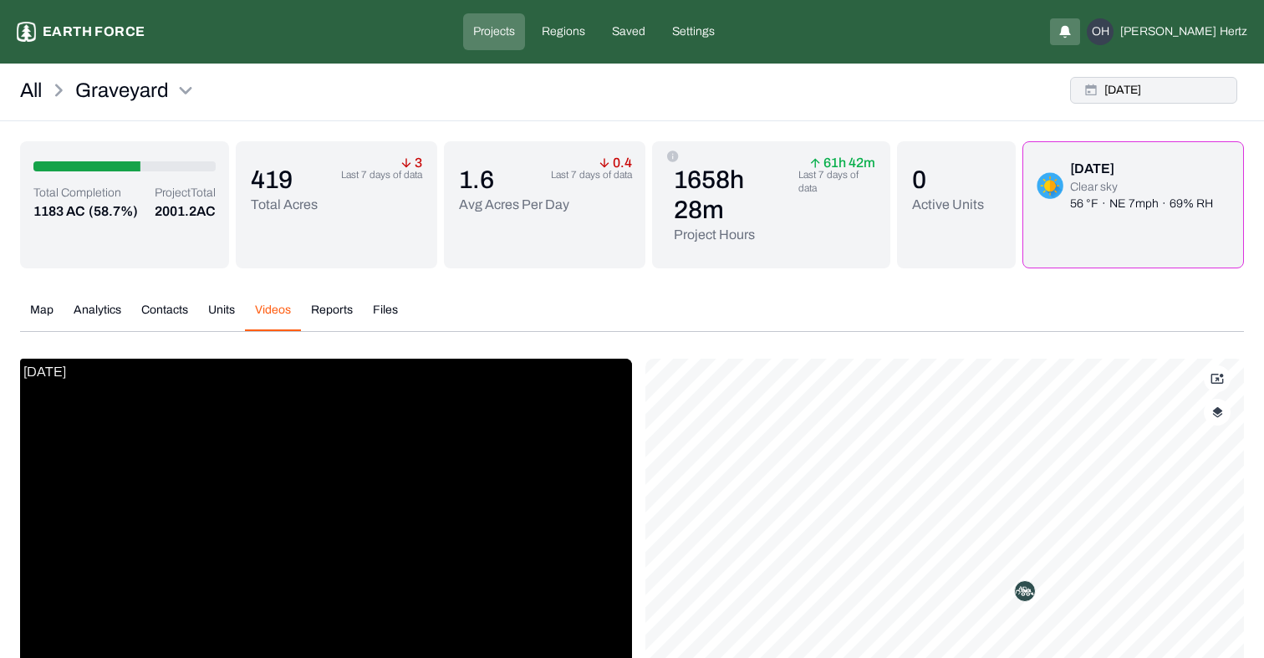
click at [1140, 100] on button "[DATE]" at bounding box center [1153, 90] width 167 height 27
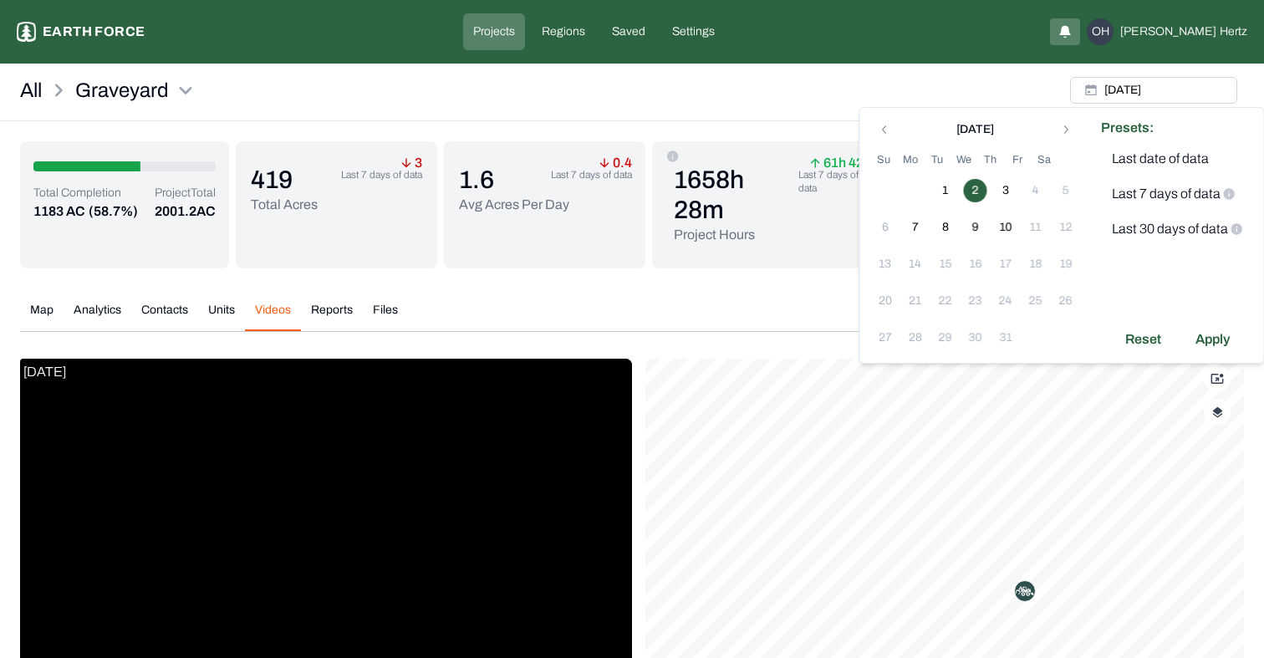
click at [975, 187] on button "2" at bounding box center [975, 190] width 23 height 23
click at [1003, 231] on button "10" at bounding box center [1005, 227] width 23 height 23
click at [1198, 328] on div "Apply" at bounding box center [1212, 339] width 54 height 27
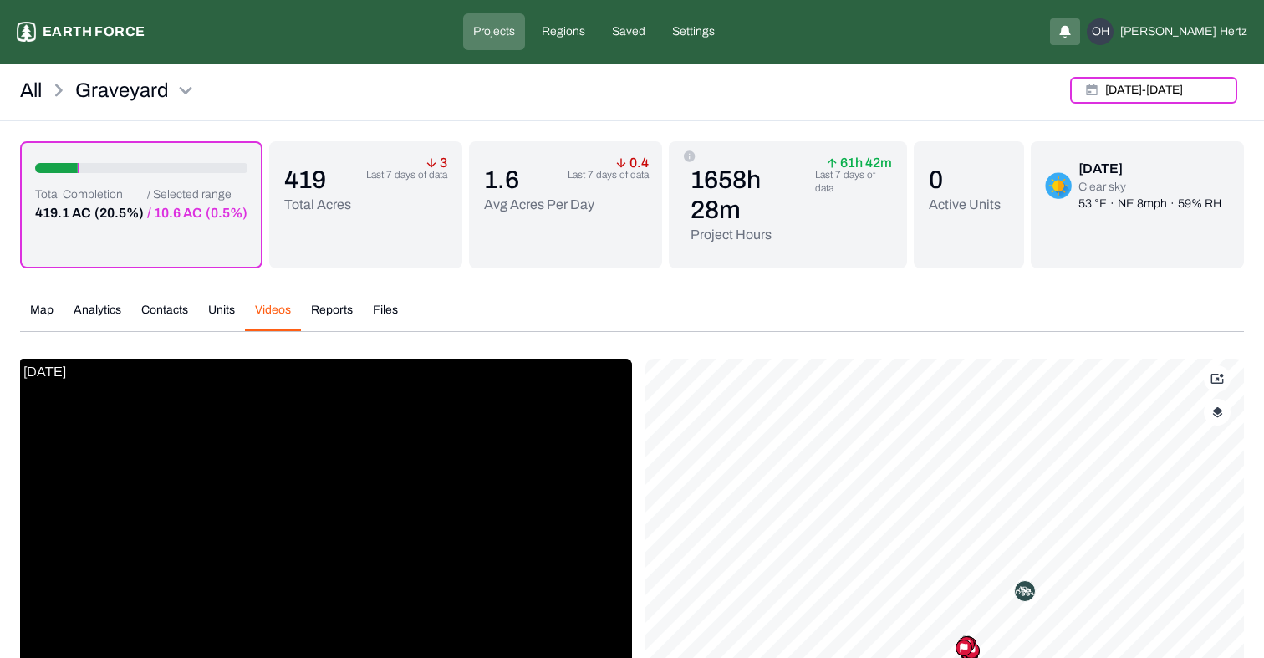
click at [1225, 410] on button "button" at bounding box center [1216, 412] width 27 height 27
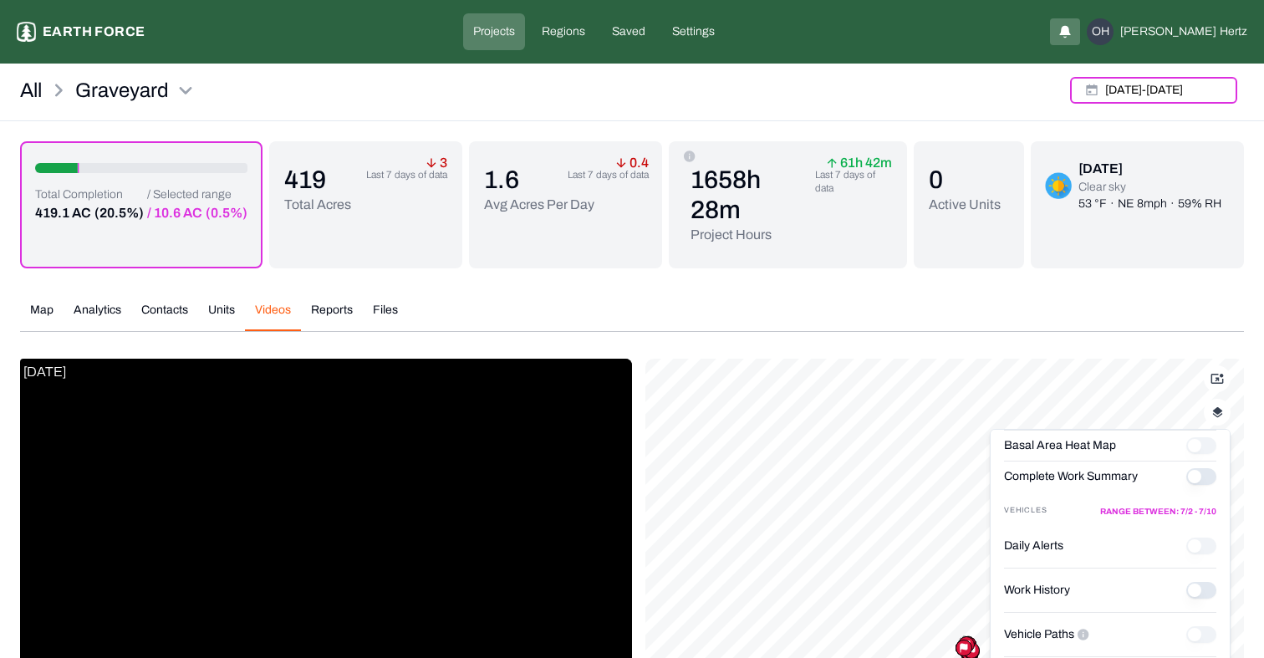
scroll to position [140, 0]
click at [1178, 307] on div "Map Analytics Contacts Units Videos Reports Files" at bounding box center [632, 317] width 1224 height 30
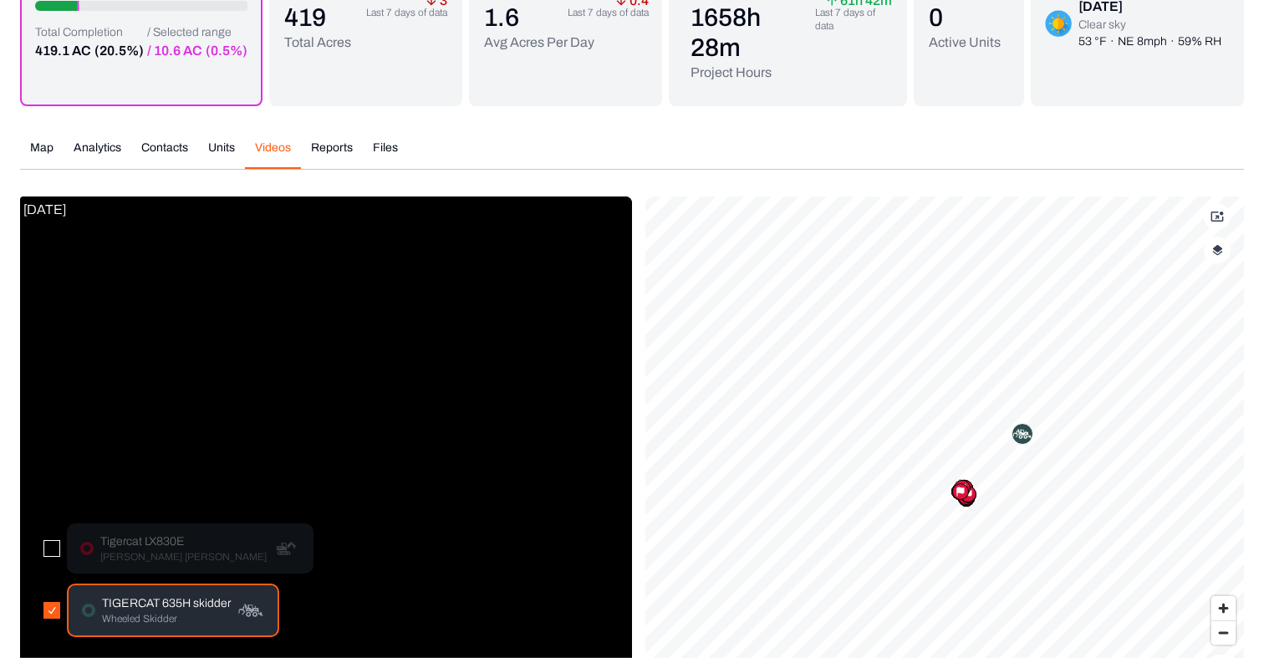
scroll to position [0, 0]
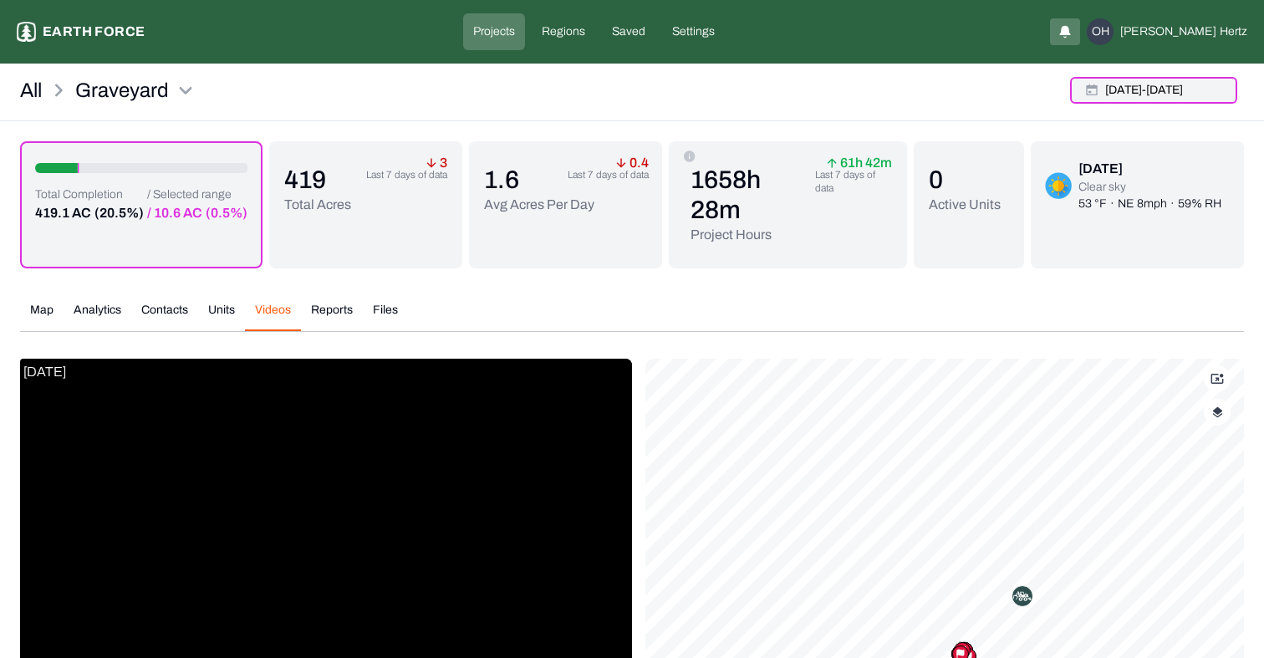
click at [1140, 91] on button "[DATE] - [DATE]" at bounding box center [1153, 90] width 167 height 27
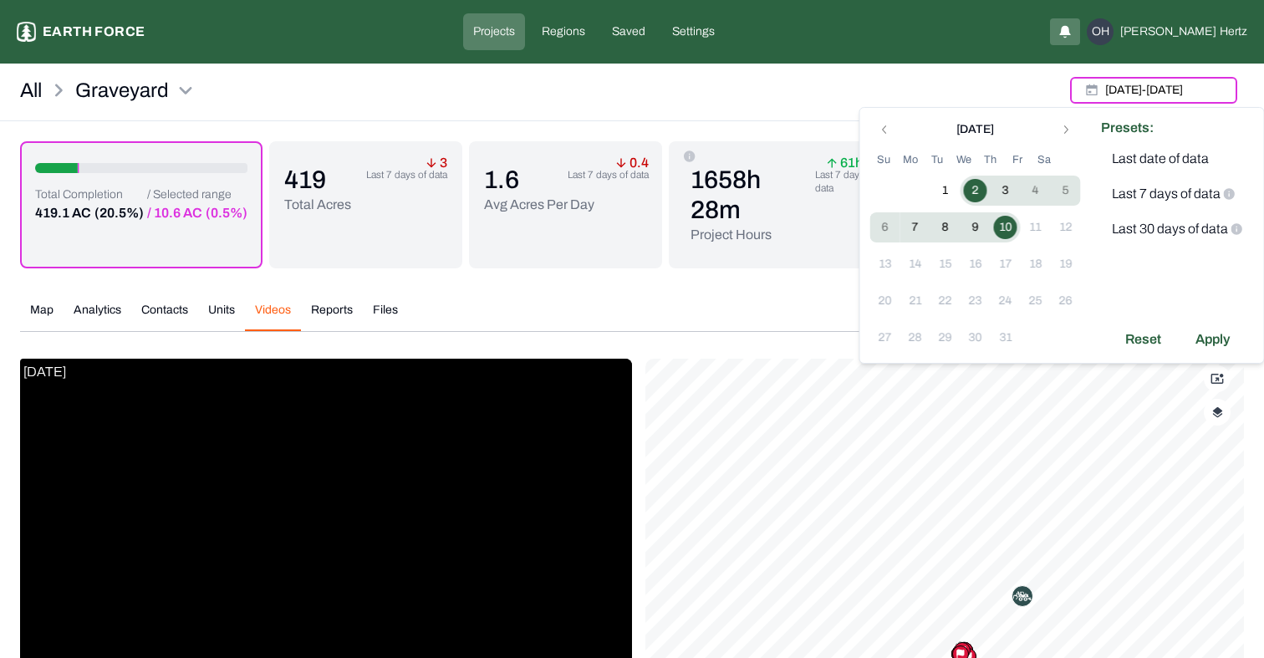
click at [968, 190] on button "2" at bounding box center [975, 190] width 23 height 23
click at [998, 194] on button "3" at bounding box center [1005, 190] width 23 height 23
click at [1001, 195] on button "3" at bounding box center [1005, 190] width 23 height 23
click at [1226, 343] on div "Apply" at bounding box center [1212, 339] width 54 height 27
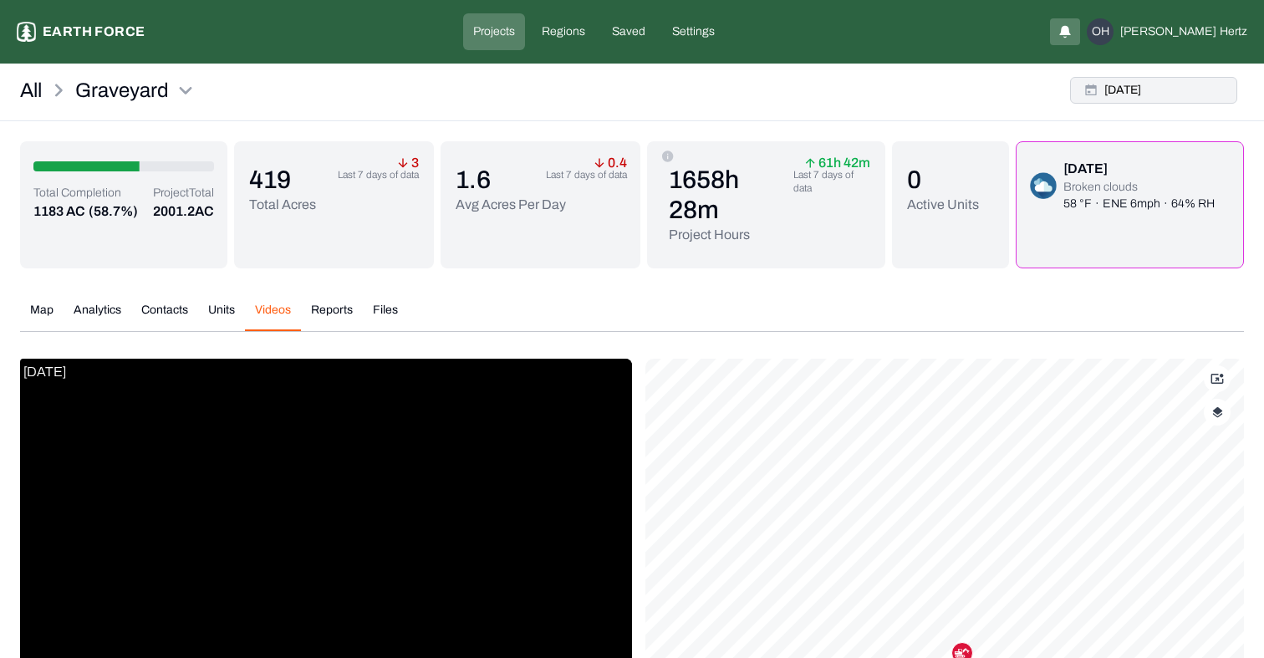
click at [1141, 99] on button "[DATE]" at bounding box center [1153, 90] width 167 height 27
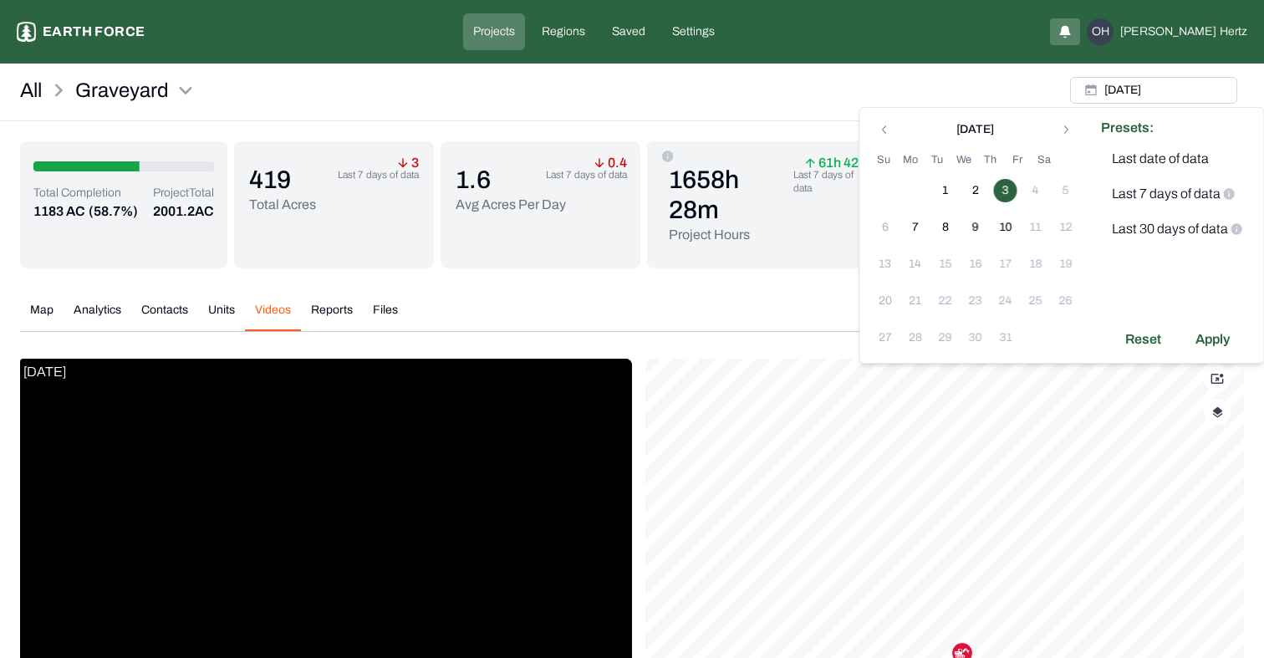
click at [934, 89] on div "All Graveyard [DATE]" at bounding box center [632, 95] width 1264 height 51
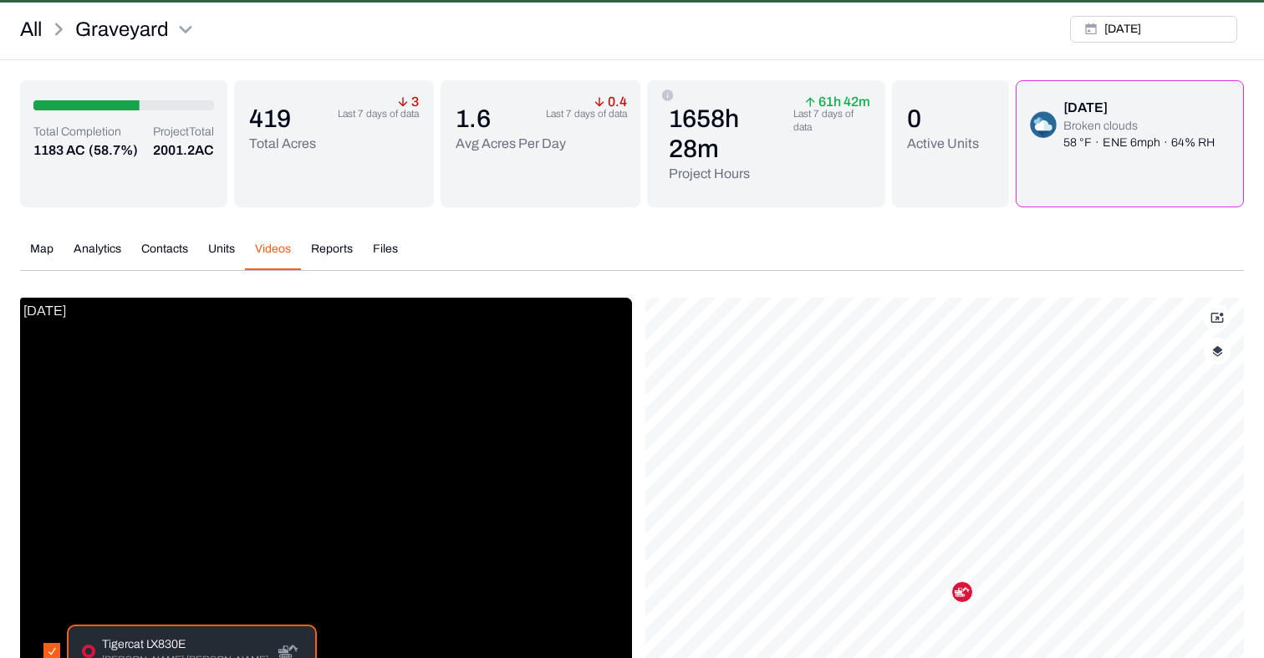
scroll to position [59, 0]
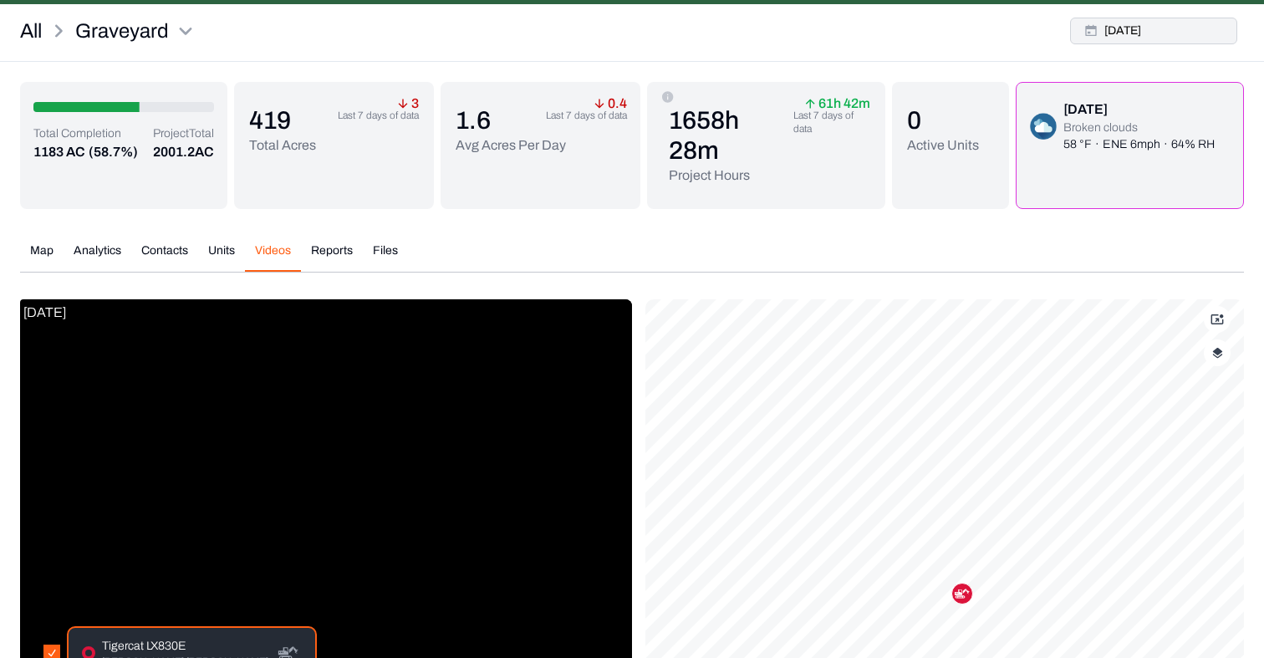
click at [1144, 33] on button "[DATE]" at bounding box center [1153, 31] width 167 height 27
